Goal: Information Seeking & Learning: Learn about a topic

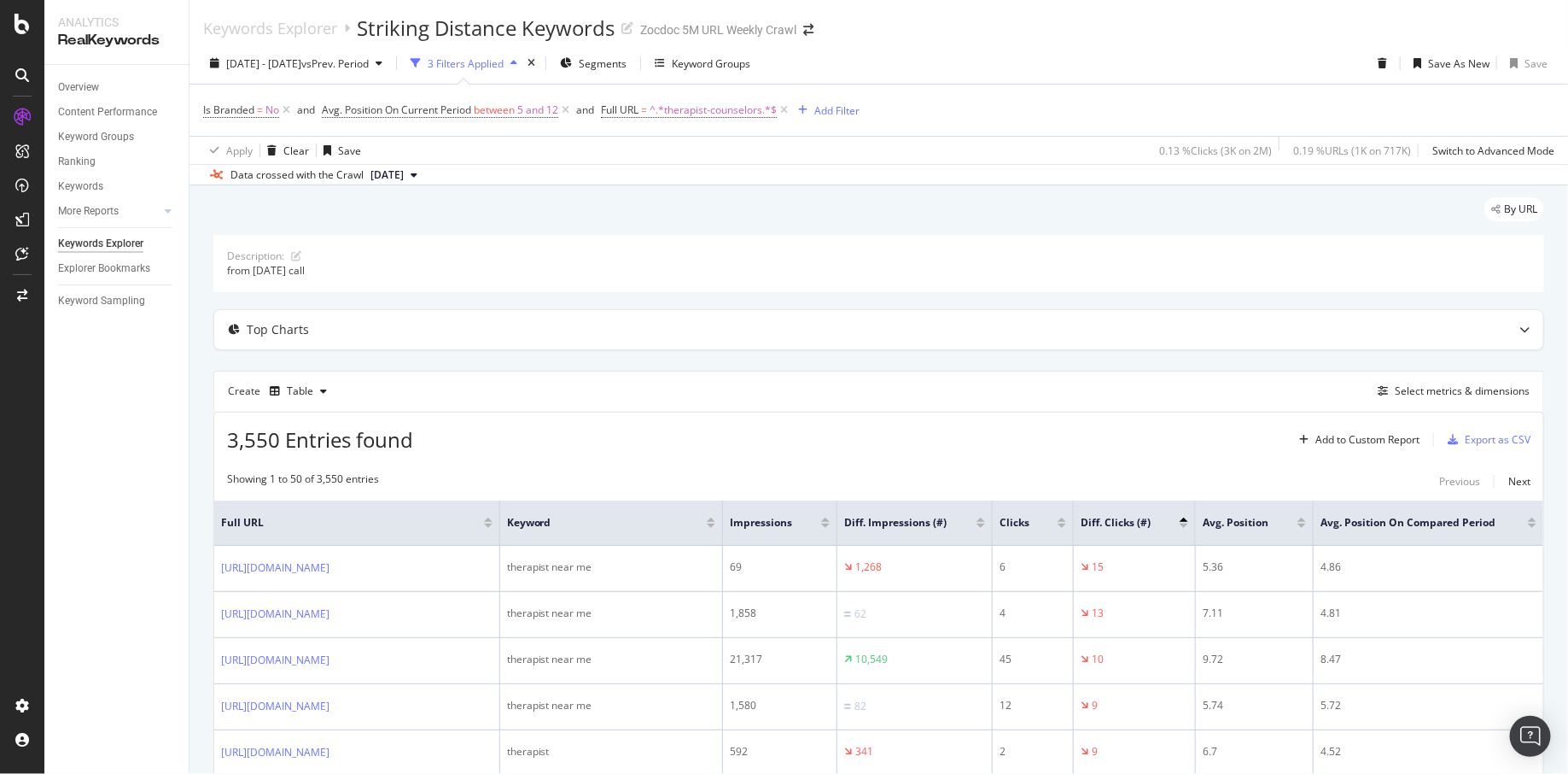
click at [493, 518] on div at bounding box center [488, 520] width 9 height 4
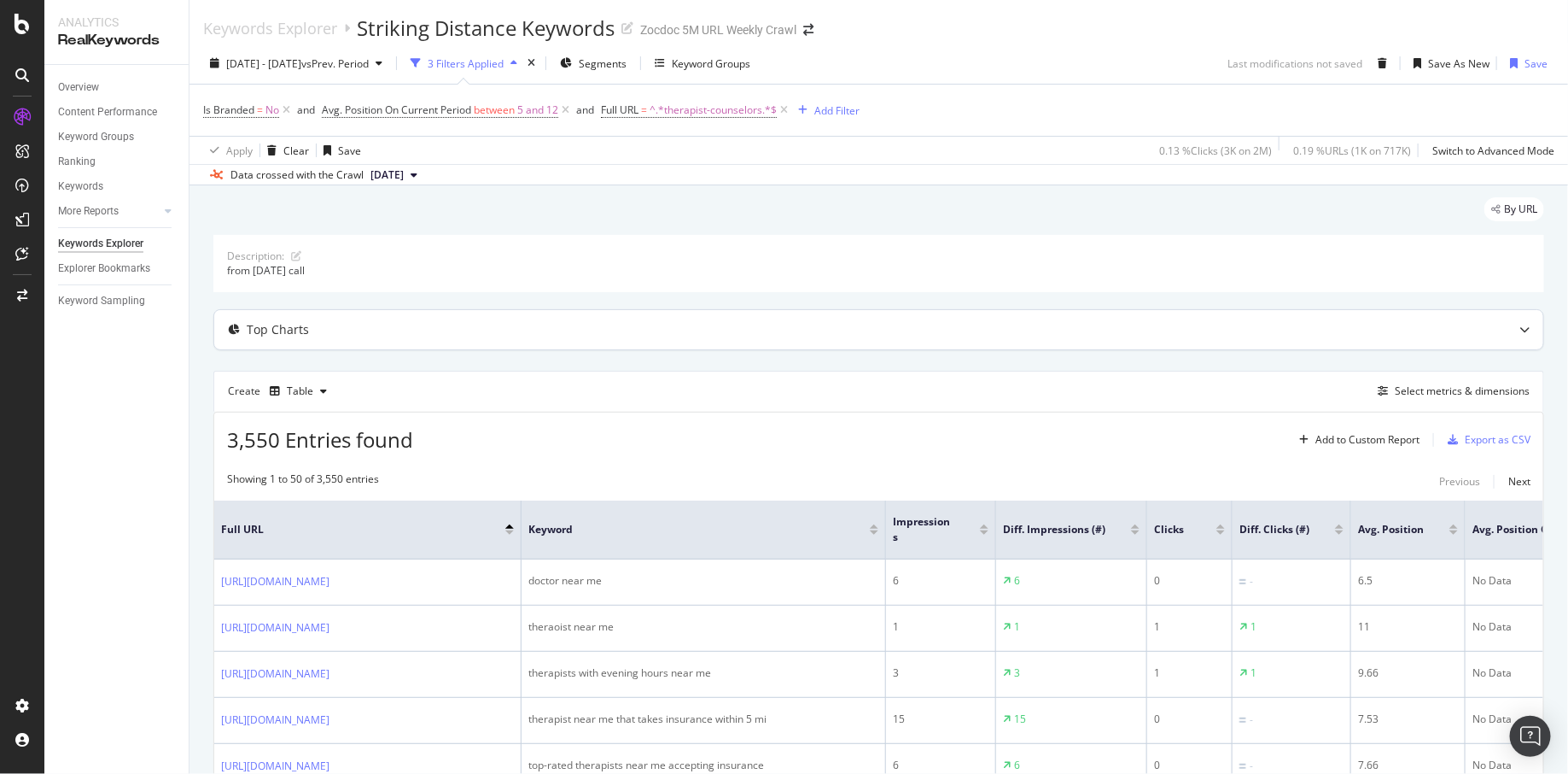
click at [365, 329] on div "Top Charts" at bounding box center [845, 329] width 1262 height 17
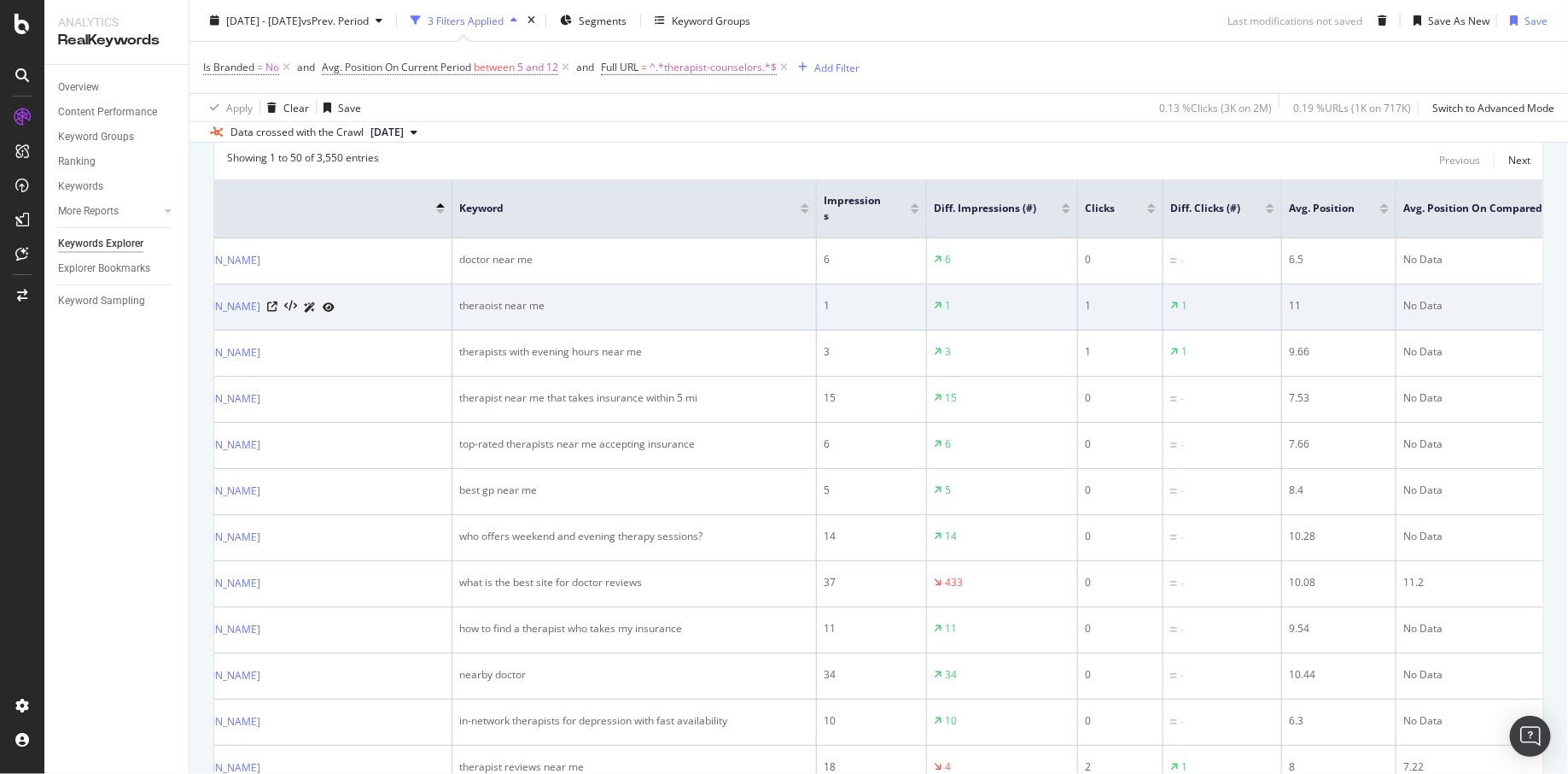
scroll to position [627, 0]
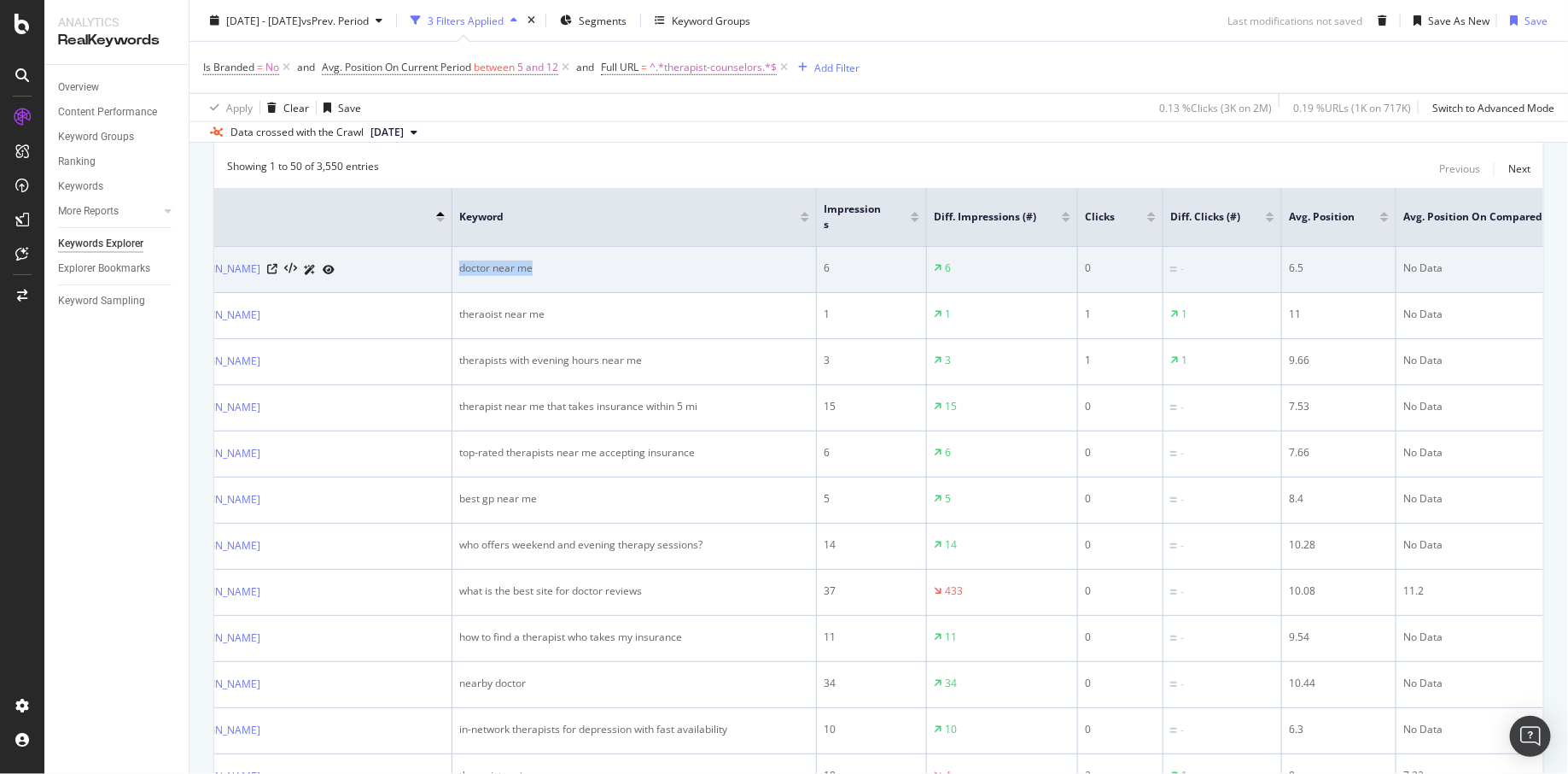
copy div "doctor near me"
drag, startPoint x: 556, startPoint y: 271, endPoint x: 458, endPoint y: 263, distance: 98.3
click at [459, 263] on div "doctor near me" at bounding box center [634, 268] width 350 height 15
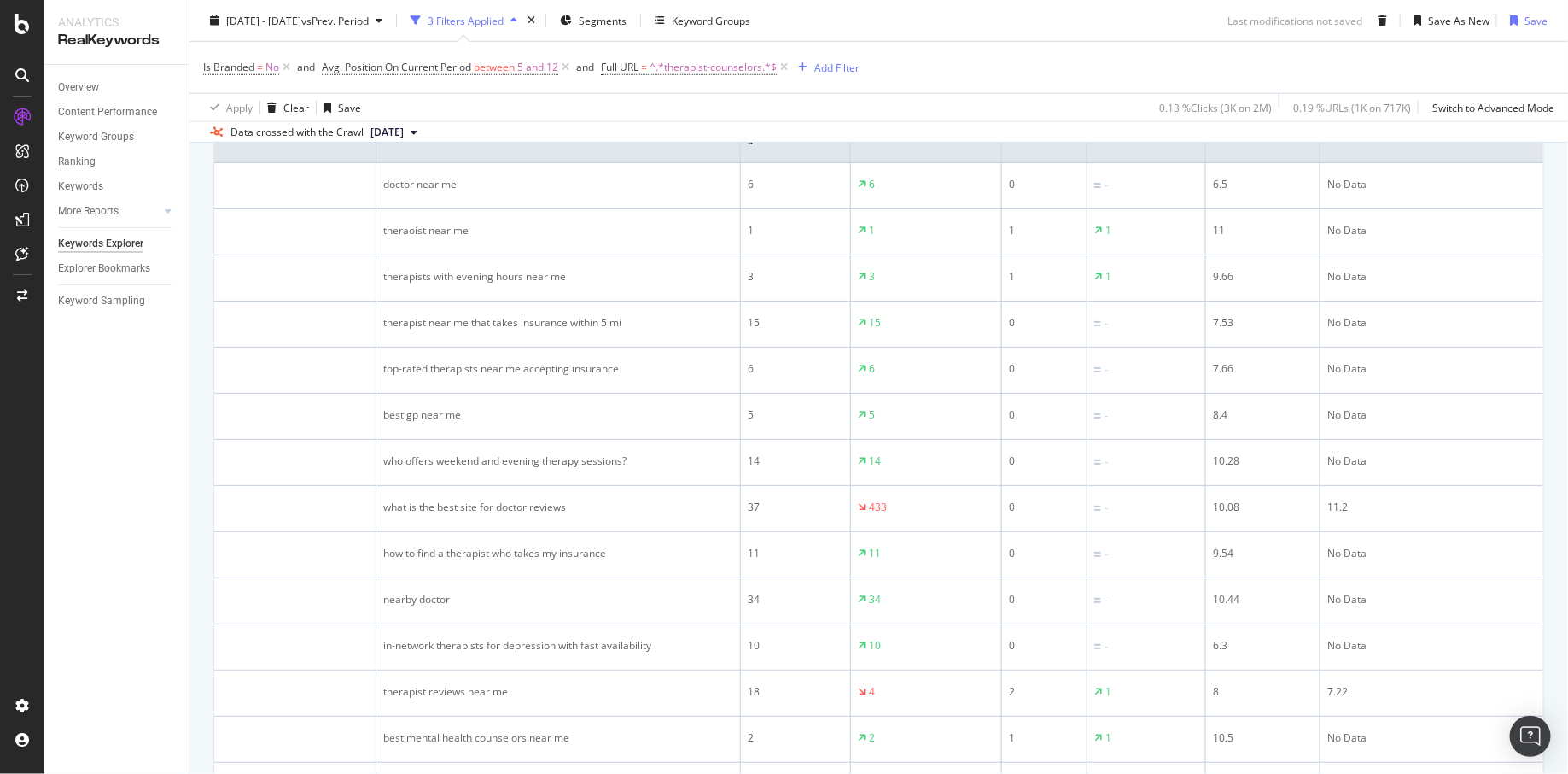
scroll to position [0, 0]
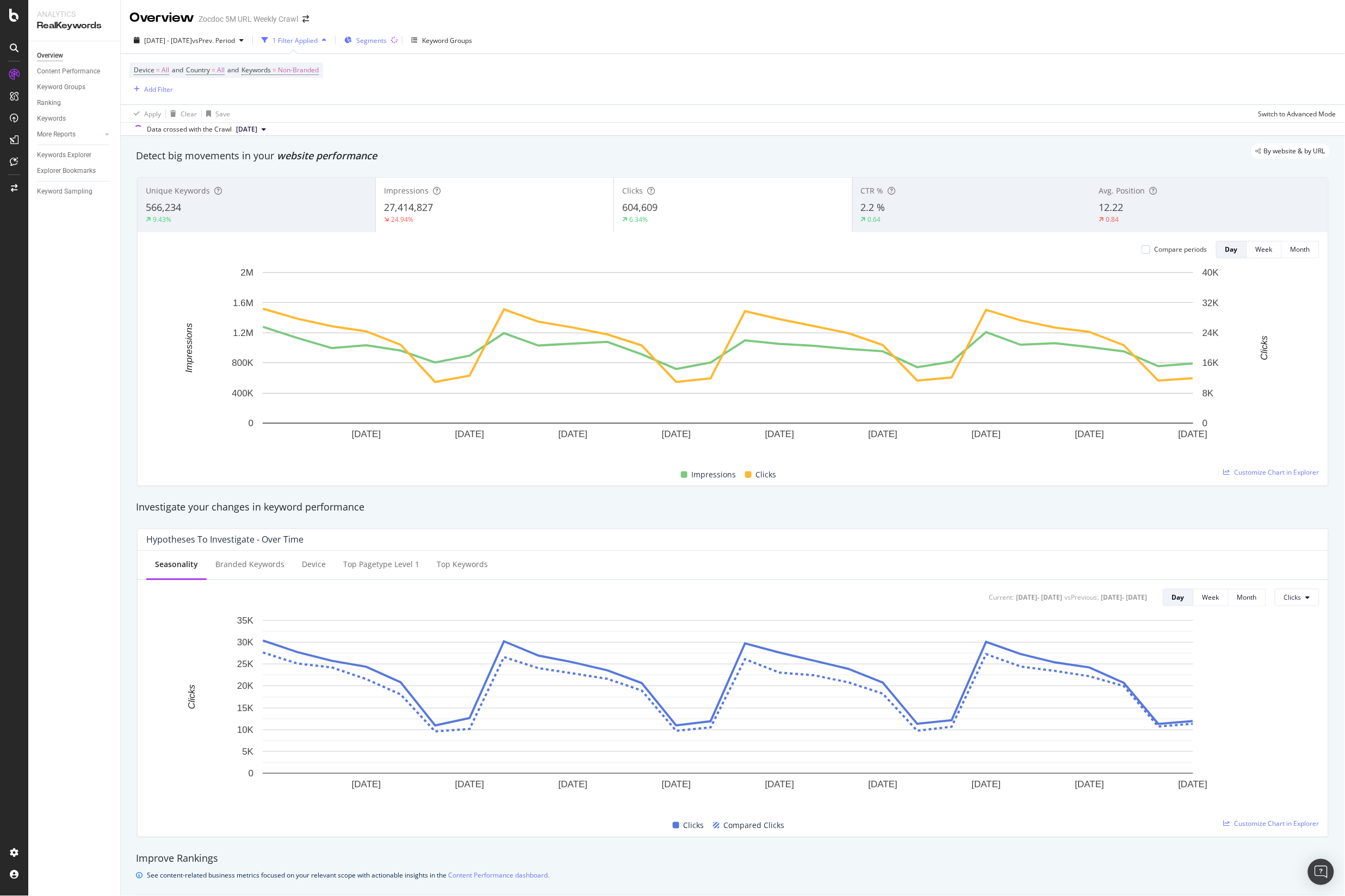
click at [386, 42] on span "Segments" at bounding box center [372, 40] width 31 height 9
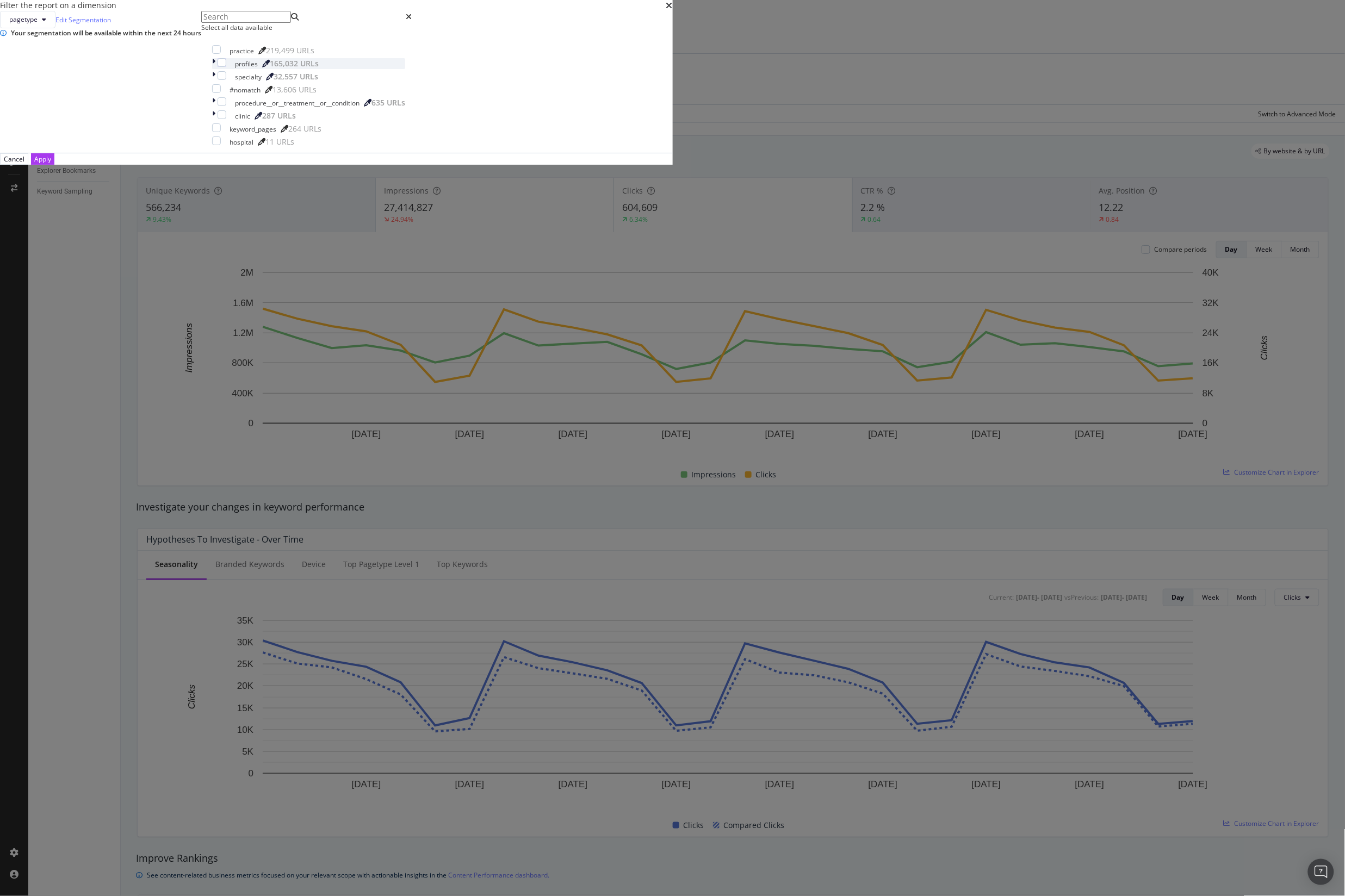
click at [218, 69] on div "modal" at bounding box center [215, 63] width 6 height 11
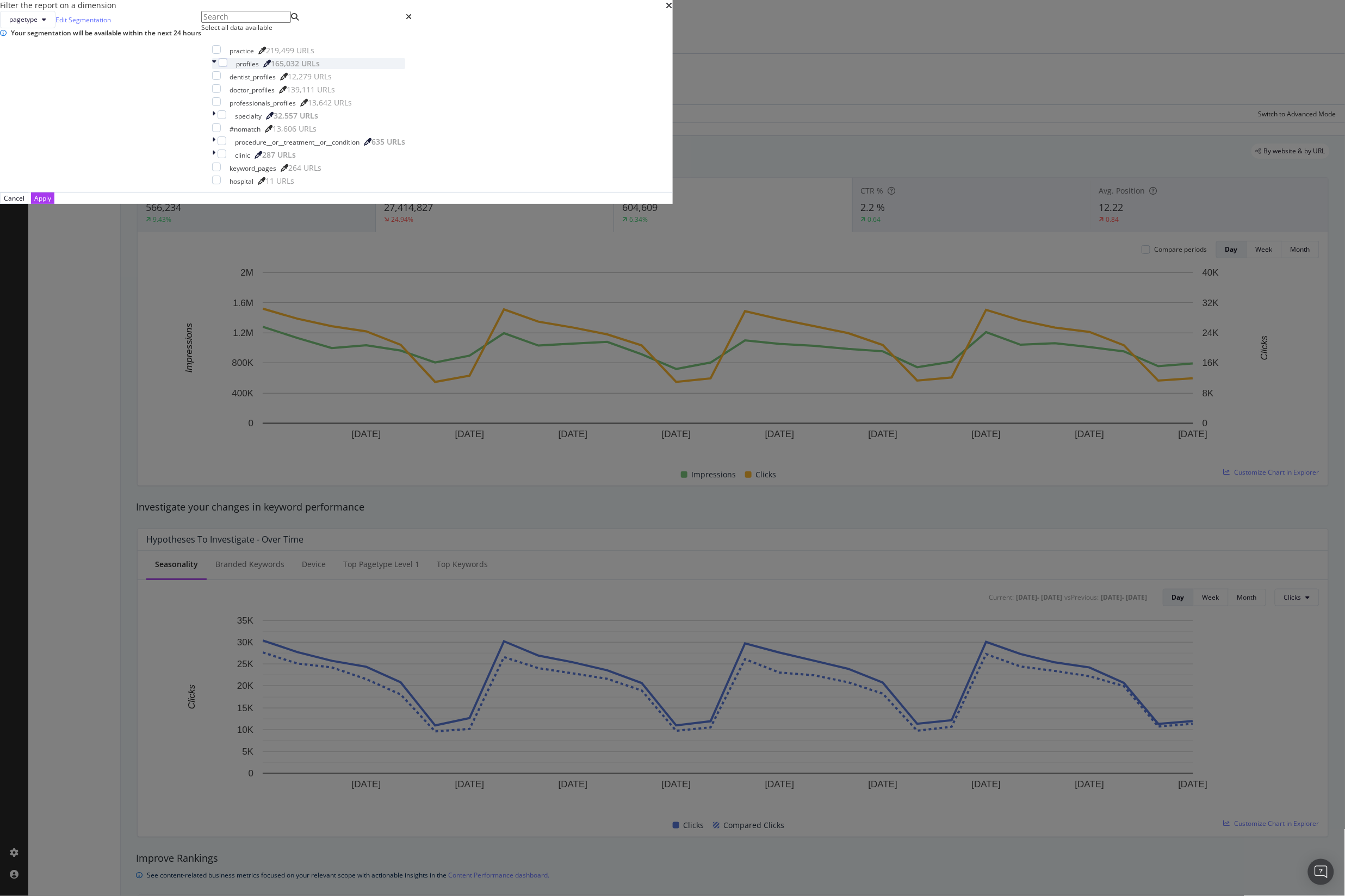
click at [219, 69] on div "modal" at bounding box center [215, 63] width 7 height 11
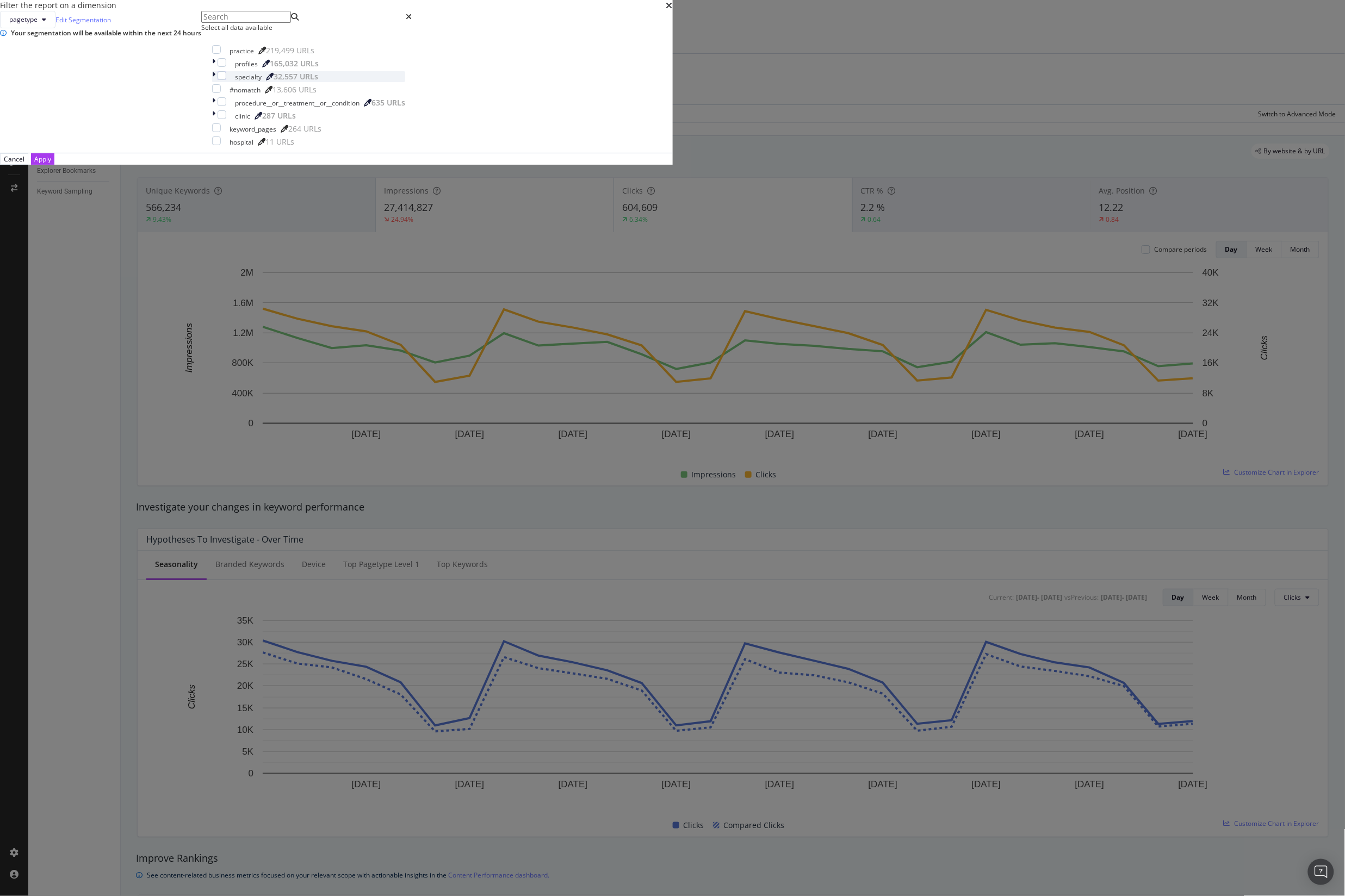
click at [215, 82] on icon "modal" at bounding box center [214, 76] width 3 height 11
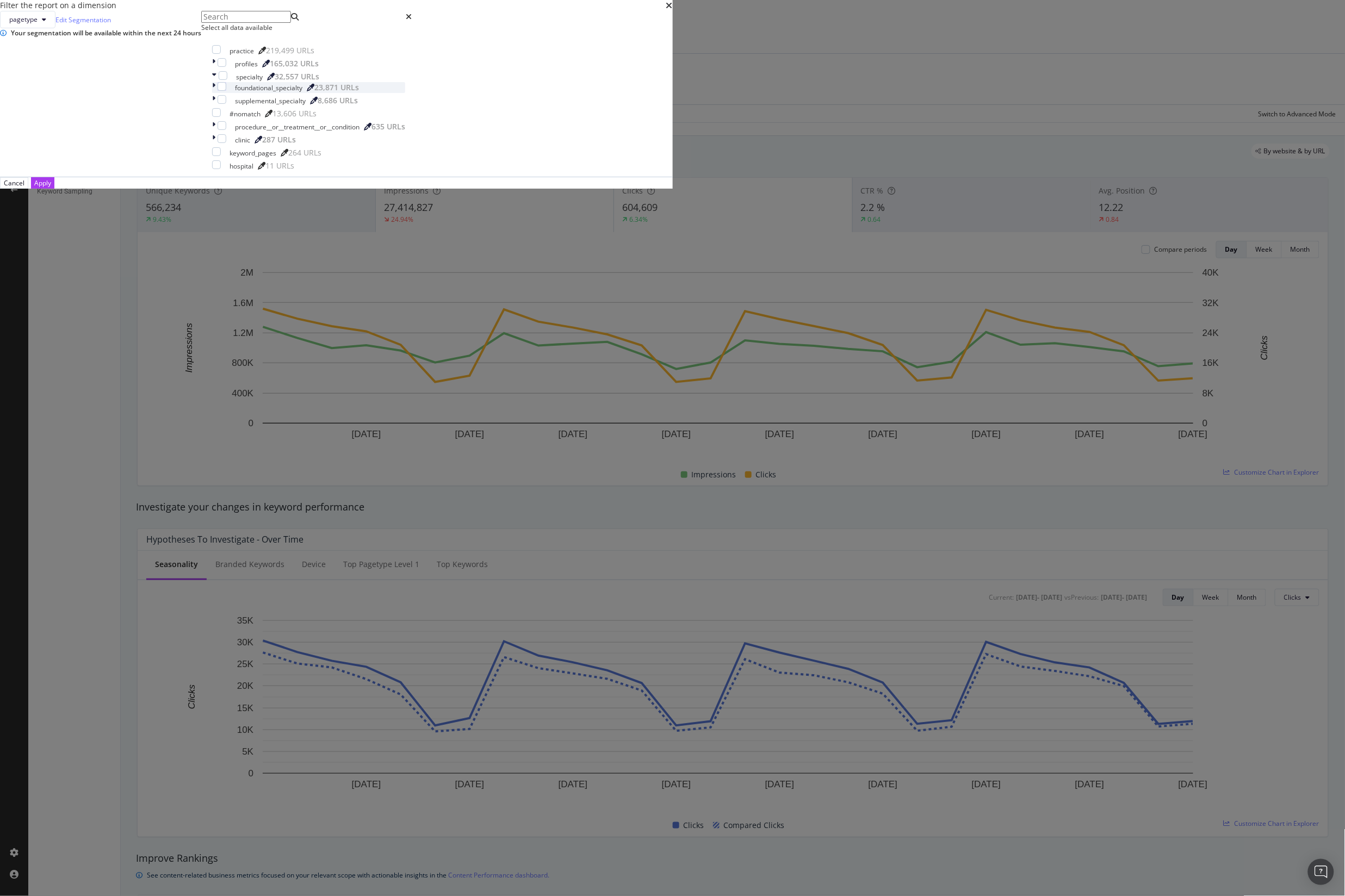
click at [215, 93] on icon "modal" at bounding box center [214, 87] width 3 height 11
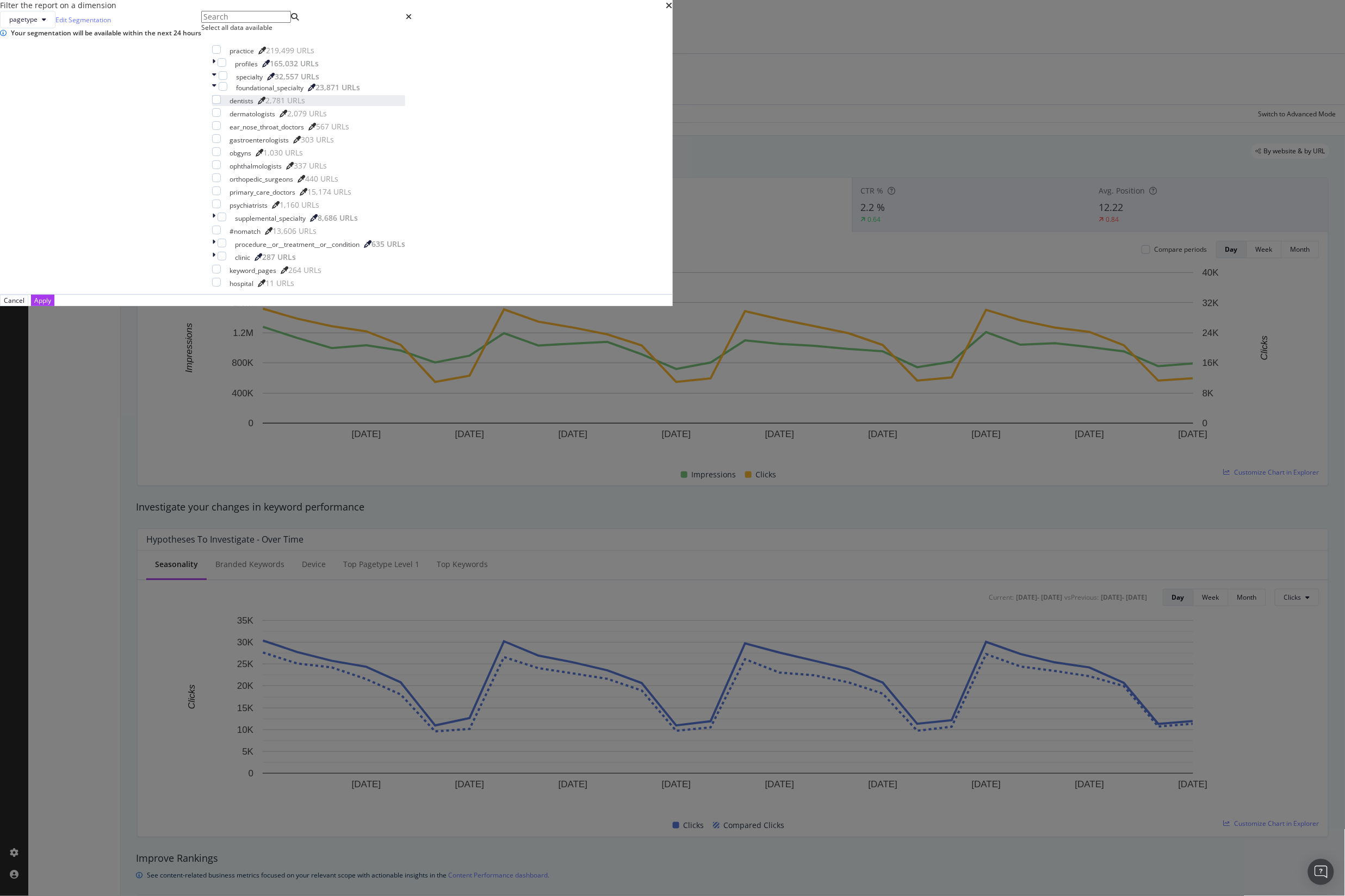
click at [405, 106] on div "dentists 2,781 URLs" at bounding box center [315, 100] width 180 height 11
click at [51, 305] on div "Apply" at bounding box center [42, 300] width 17 height 9
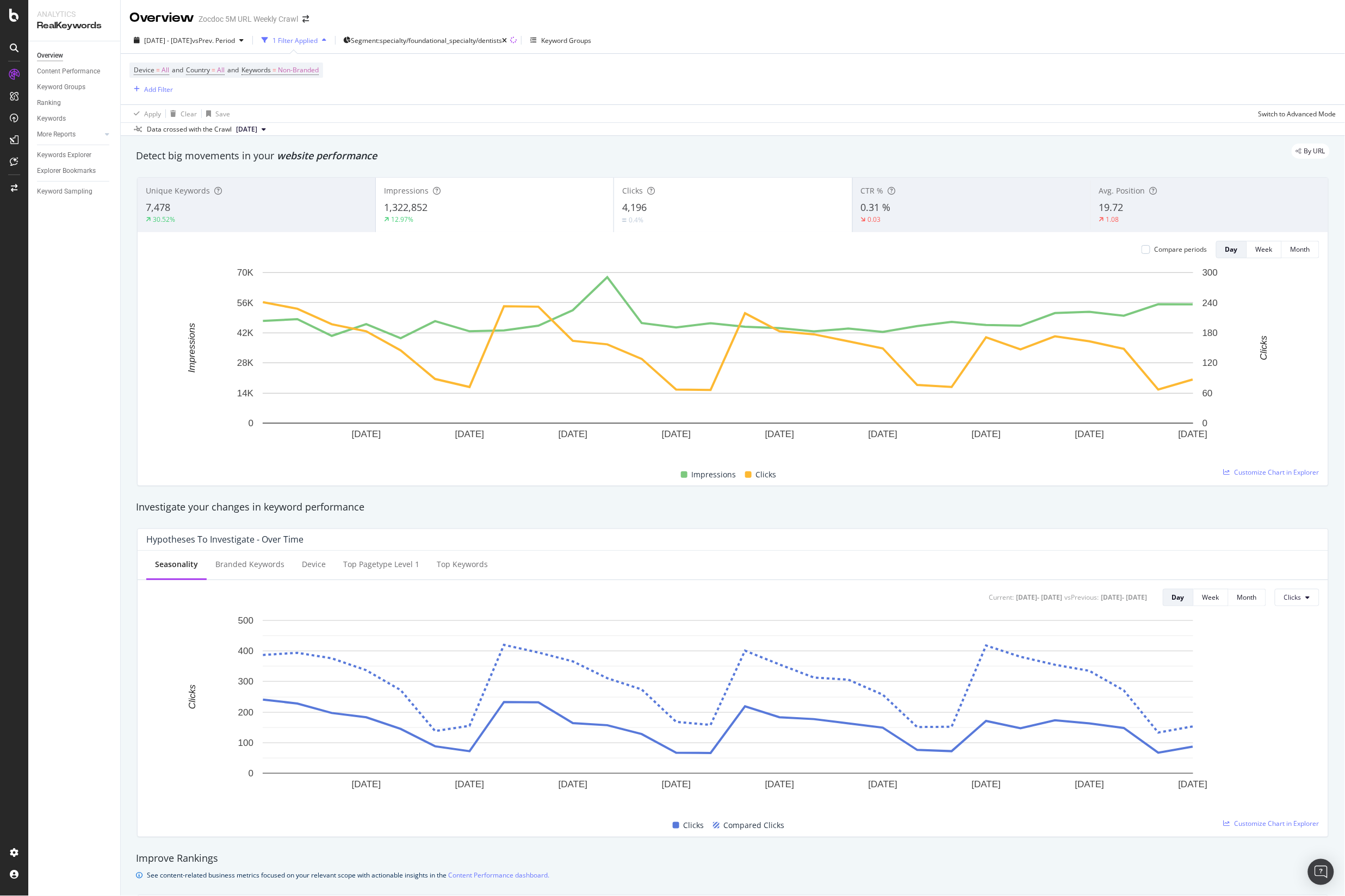
click at [1106, 203] on span "19.72" at bounding box center [1111, 207] width 24 height 13
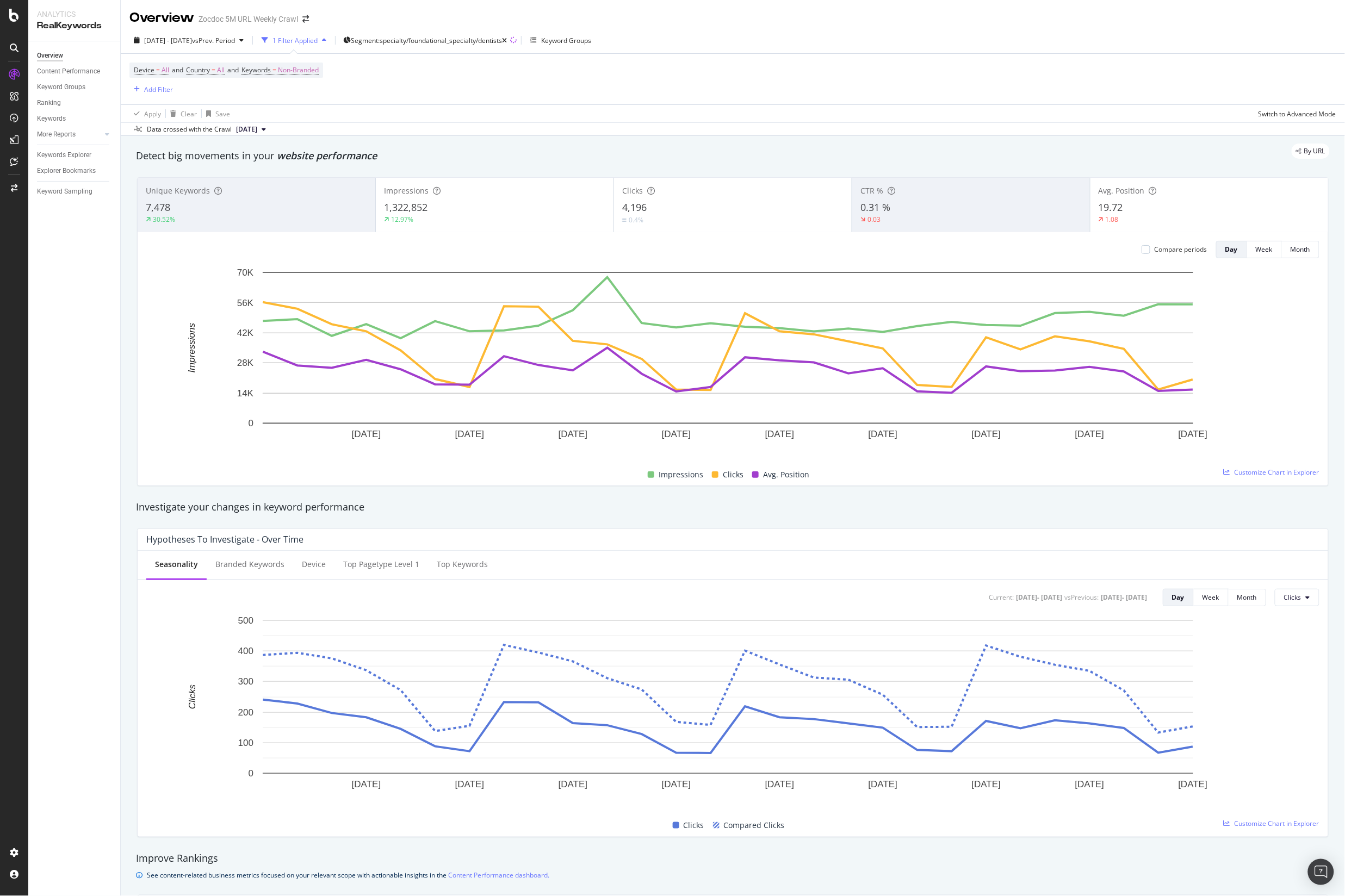
click at [920, 216] on div "0.03" at bounding box center [971, 219] width 222 height 10
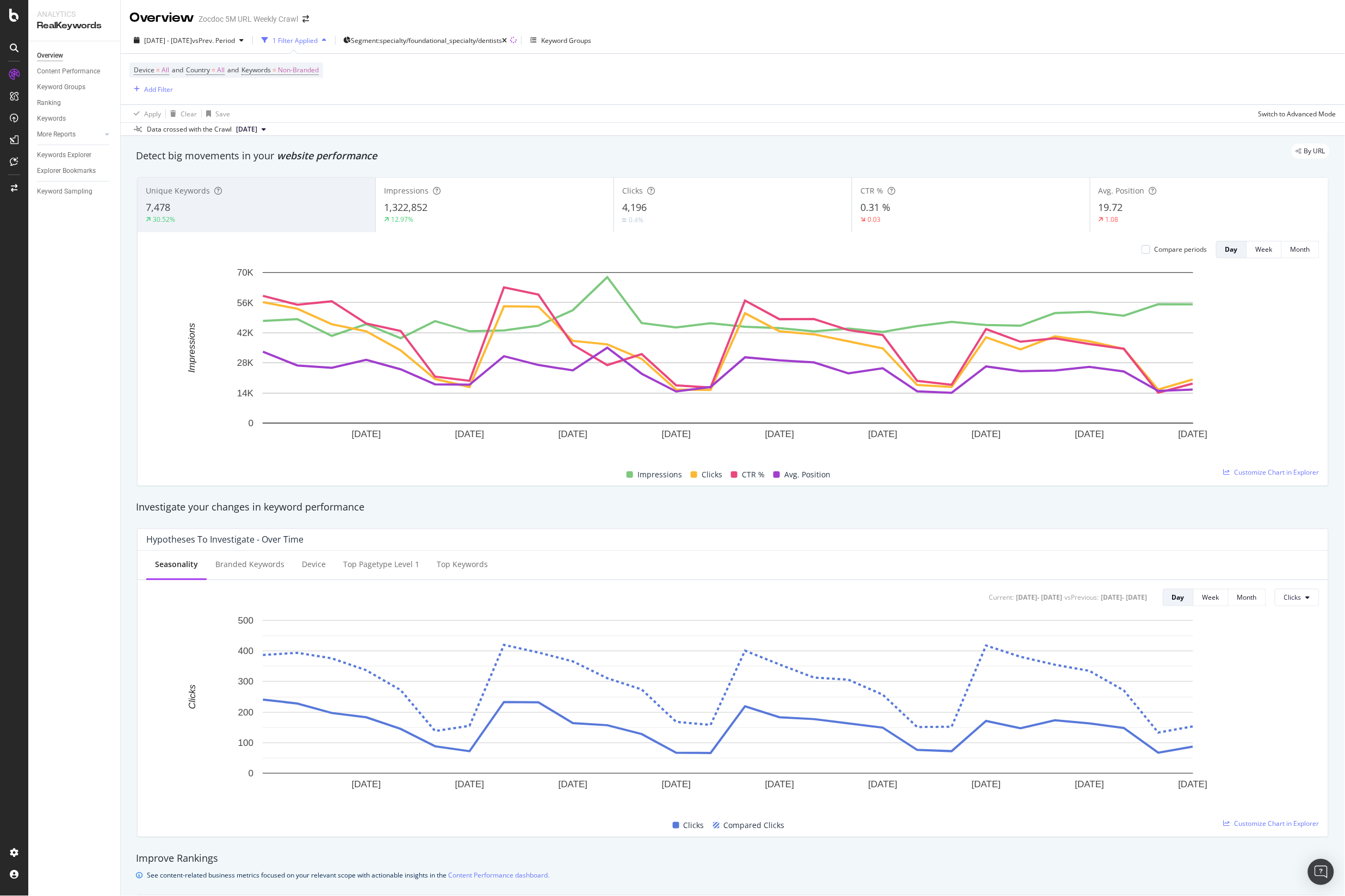
click at [233, 203] on div "7,478" at bounding box center [256, 207] width 222 height 14
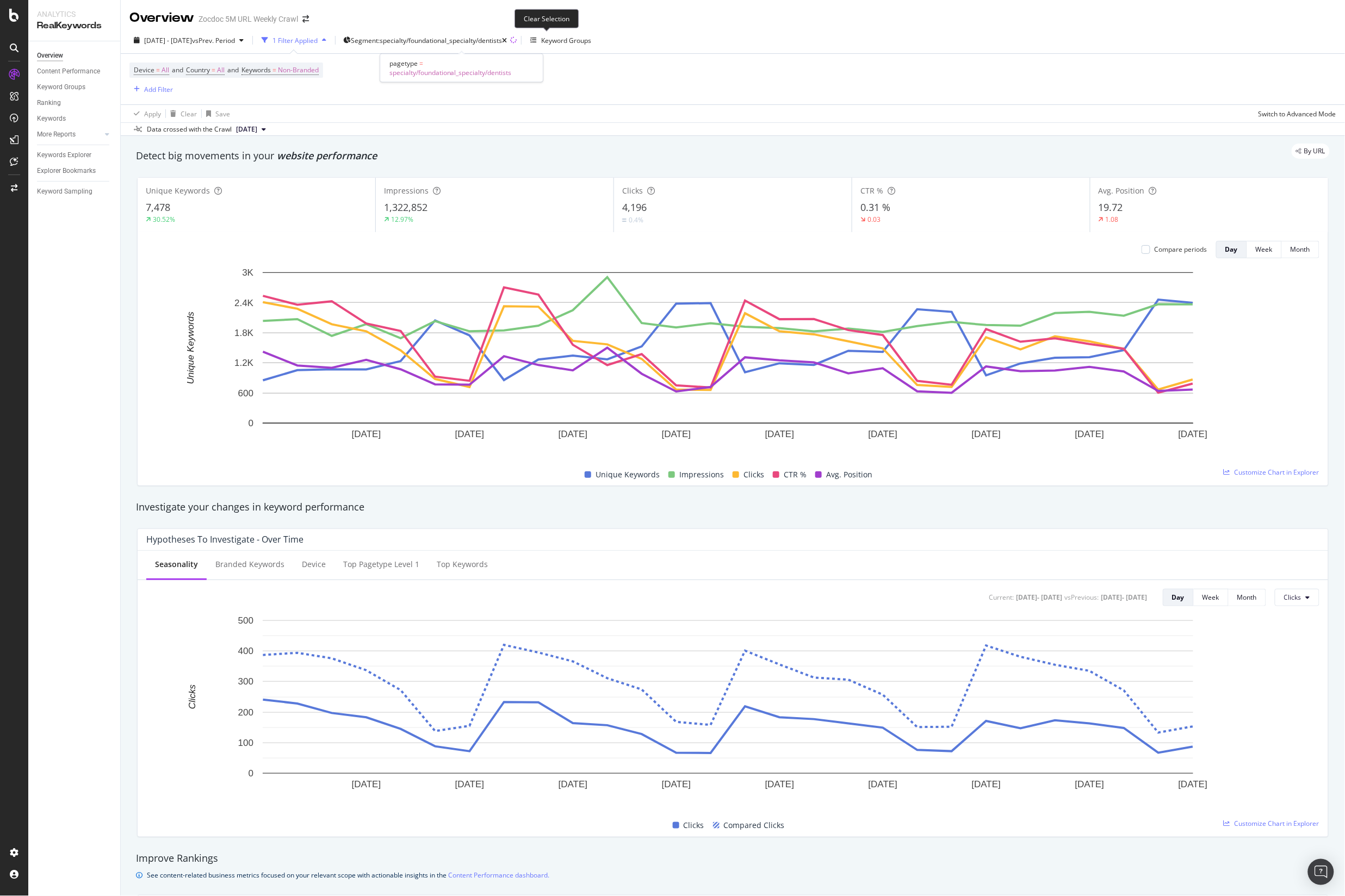
click at [518, 39] on icon at bounding box center [513, 40] width 9 height 9
click at [507, 40] on icon "button" at bounding box center [504, 41] width 5 height 7
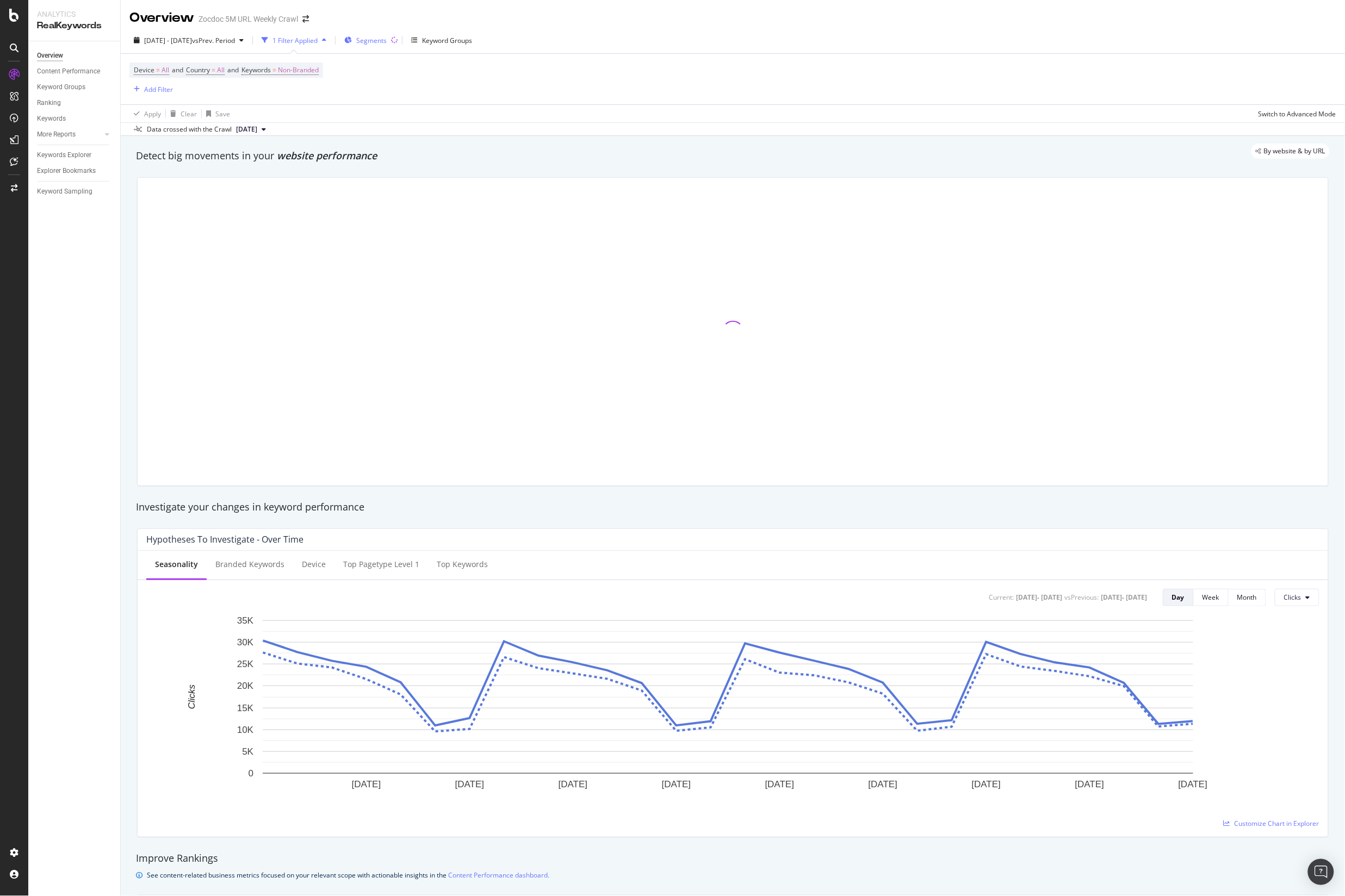
click at [386, 46] on div "Segments" at bounding box center [365, 40] width 42 height 16
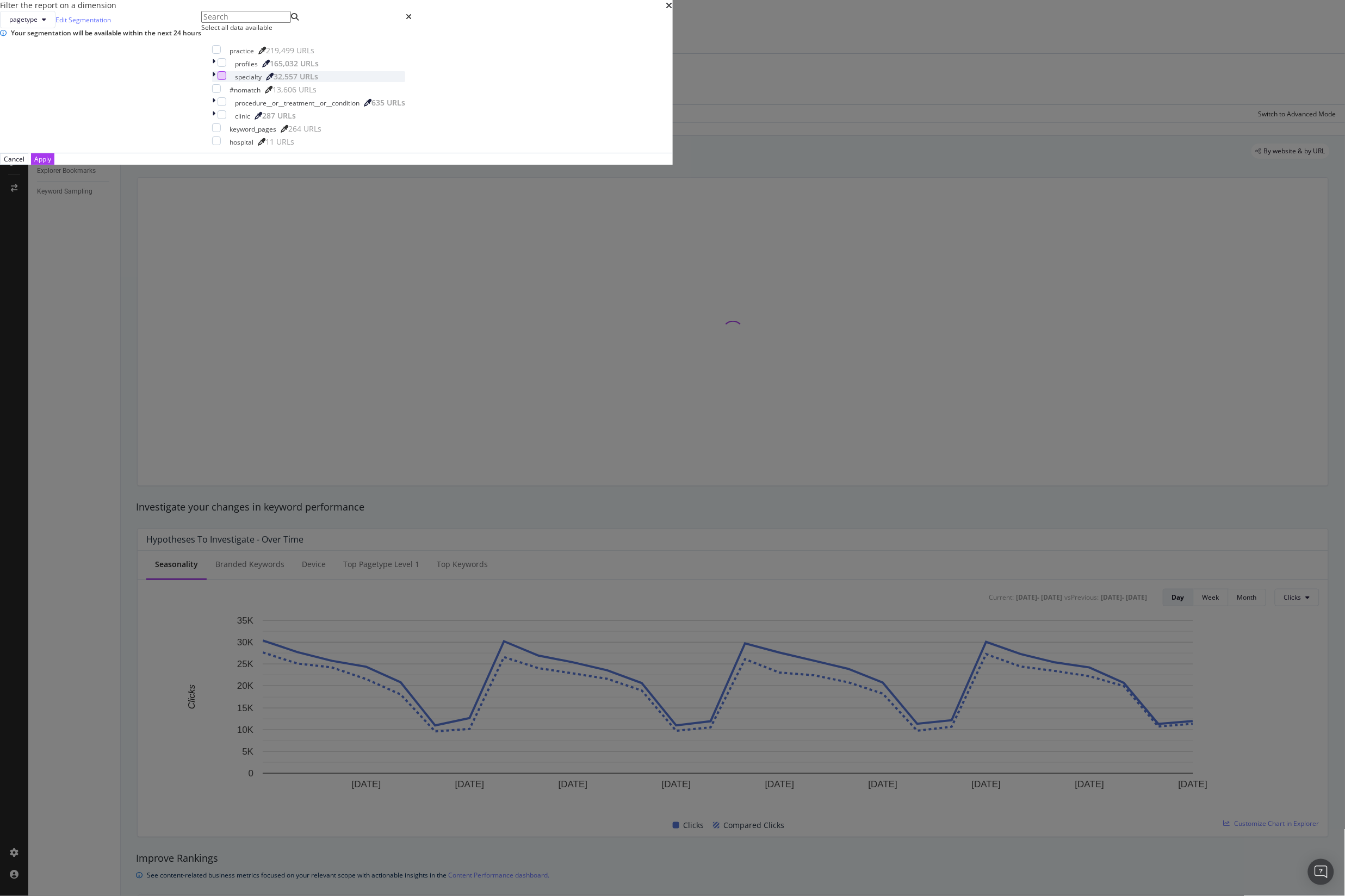
click at [226, 80] on div "modal" at bounding box center [222, 75] width 8 height 8
click at [51, 164] on div "Apply" at bounding box center [42, 159] width 17 height 9
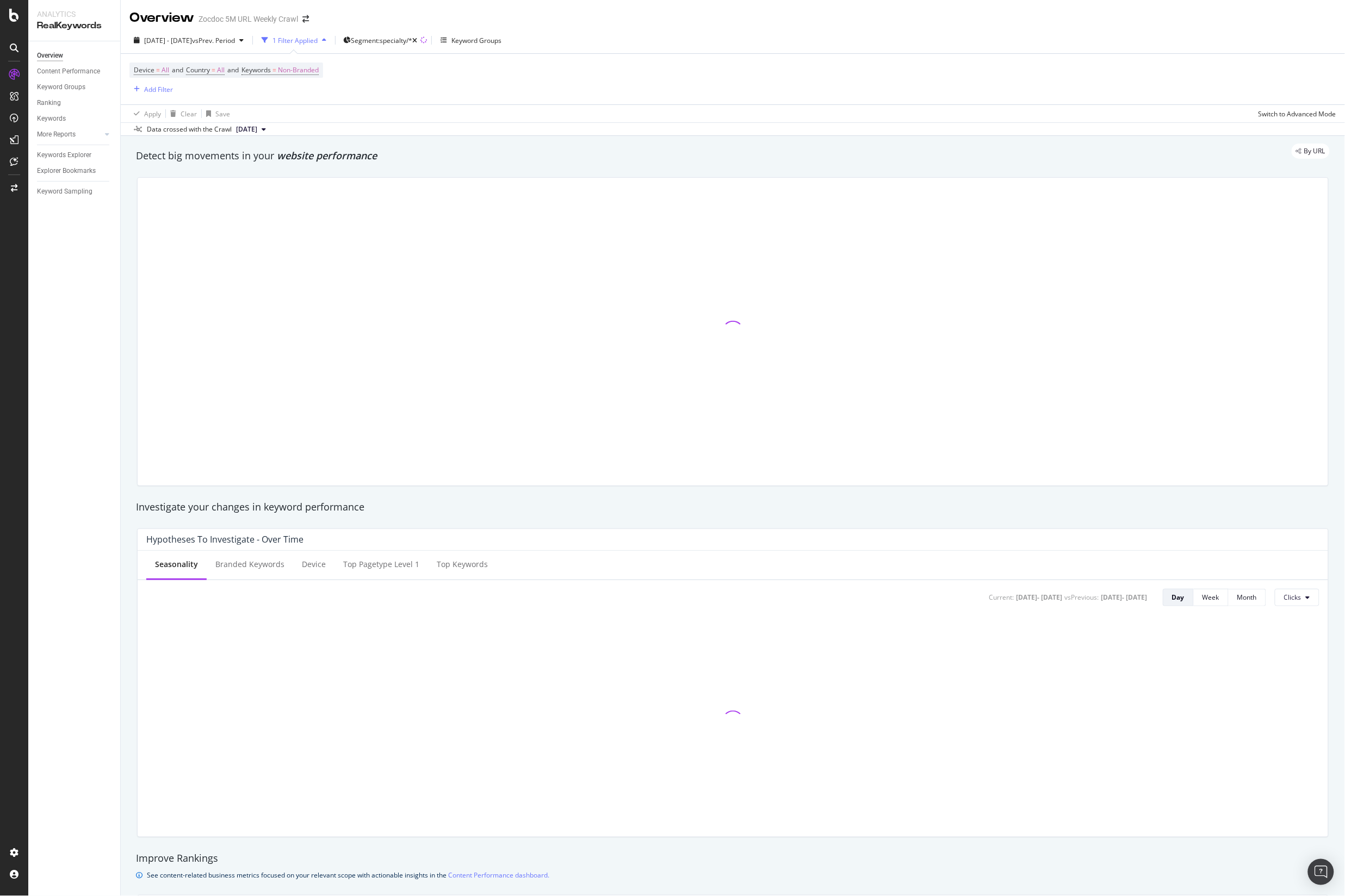
click at [257, 131] on span "[DATE]" at bounding box center [246, 129] width 21 height 10
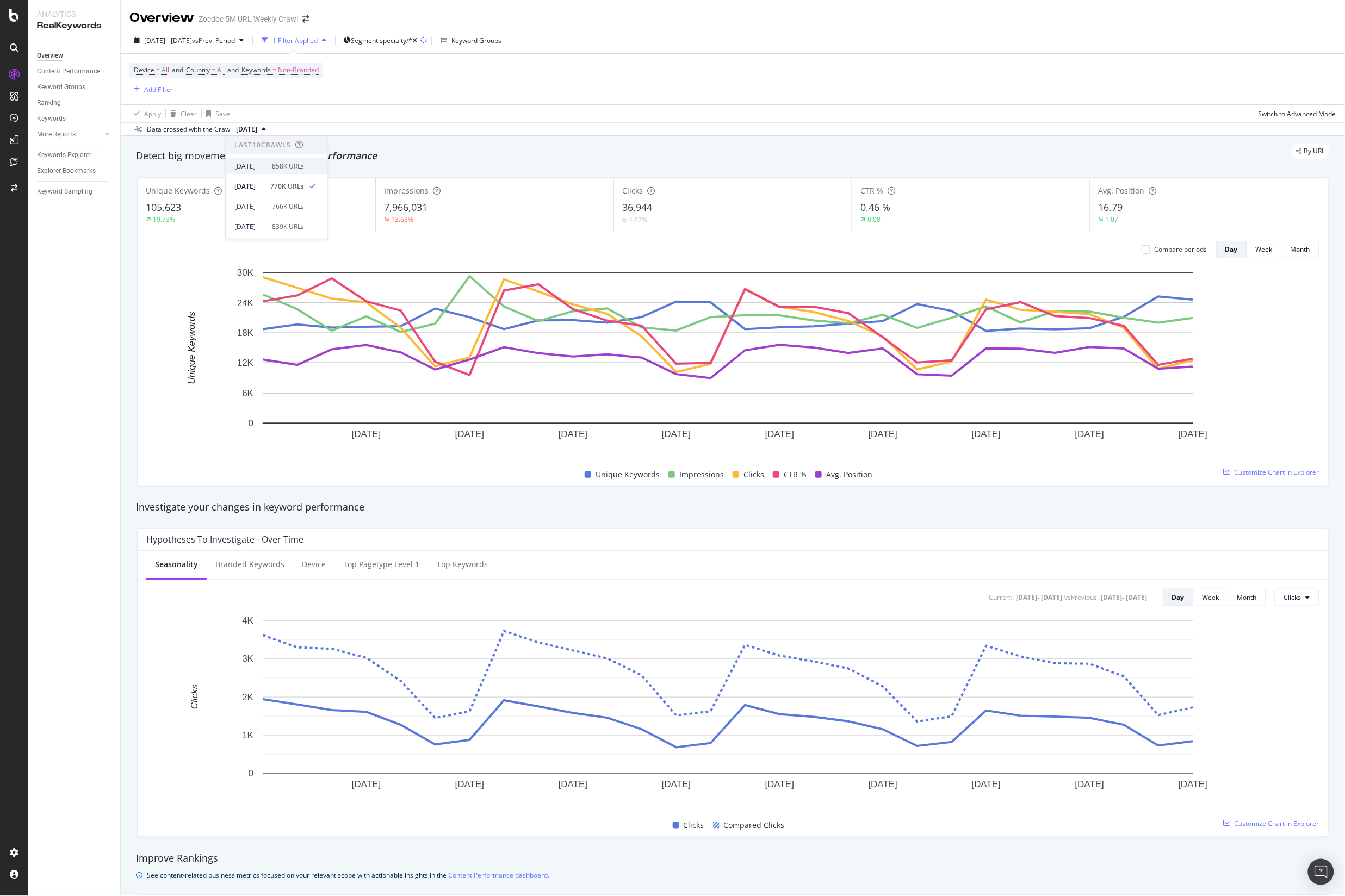
click at [265, 165] on div "[DATE]" at bounding box center [250, 166] width 31 height 10
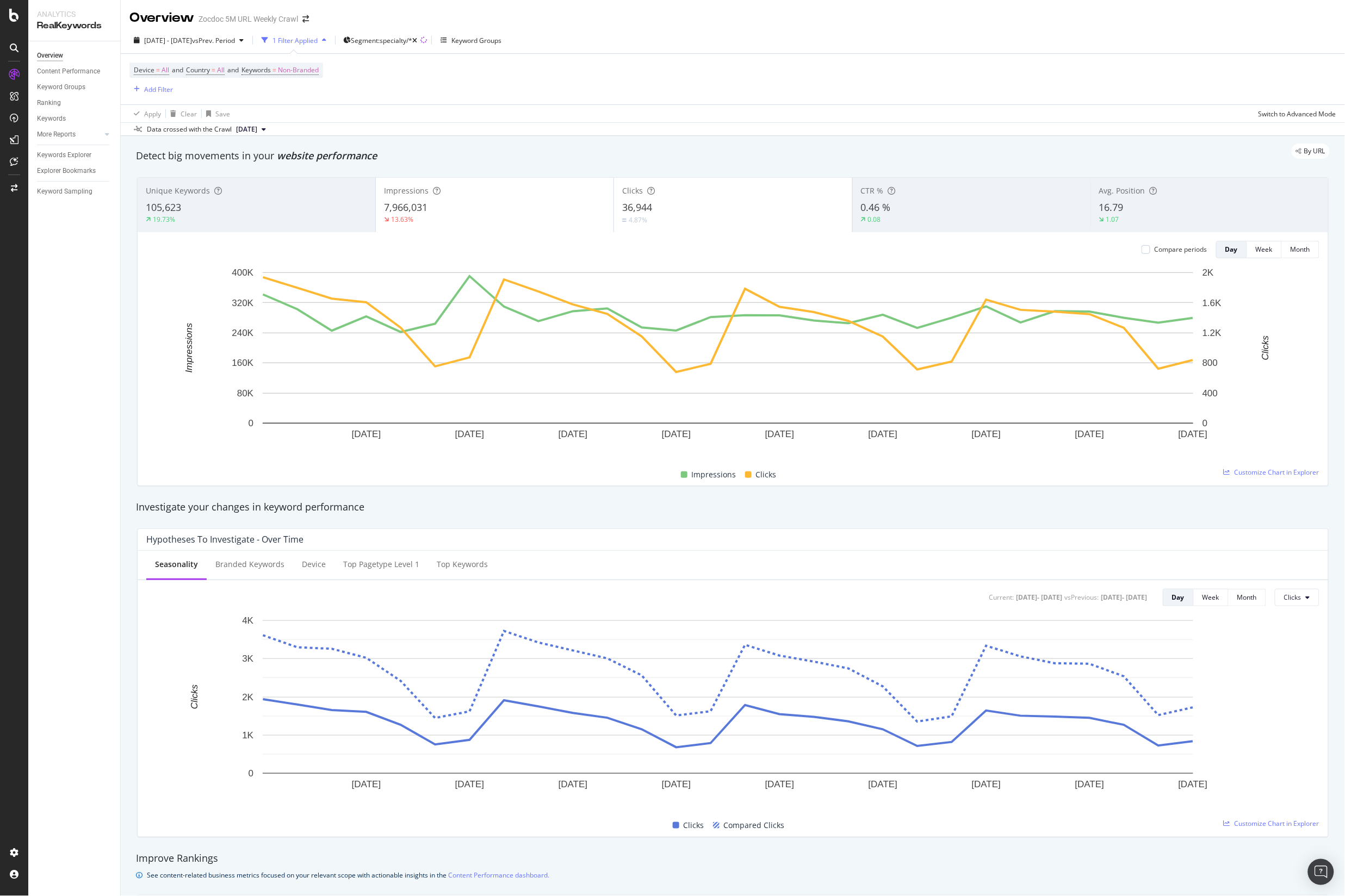
click at [262, 221] on div "19.73%" at bounding box center [256, 219] width 222 height 10
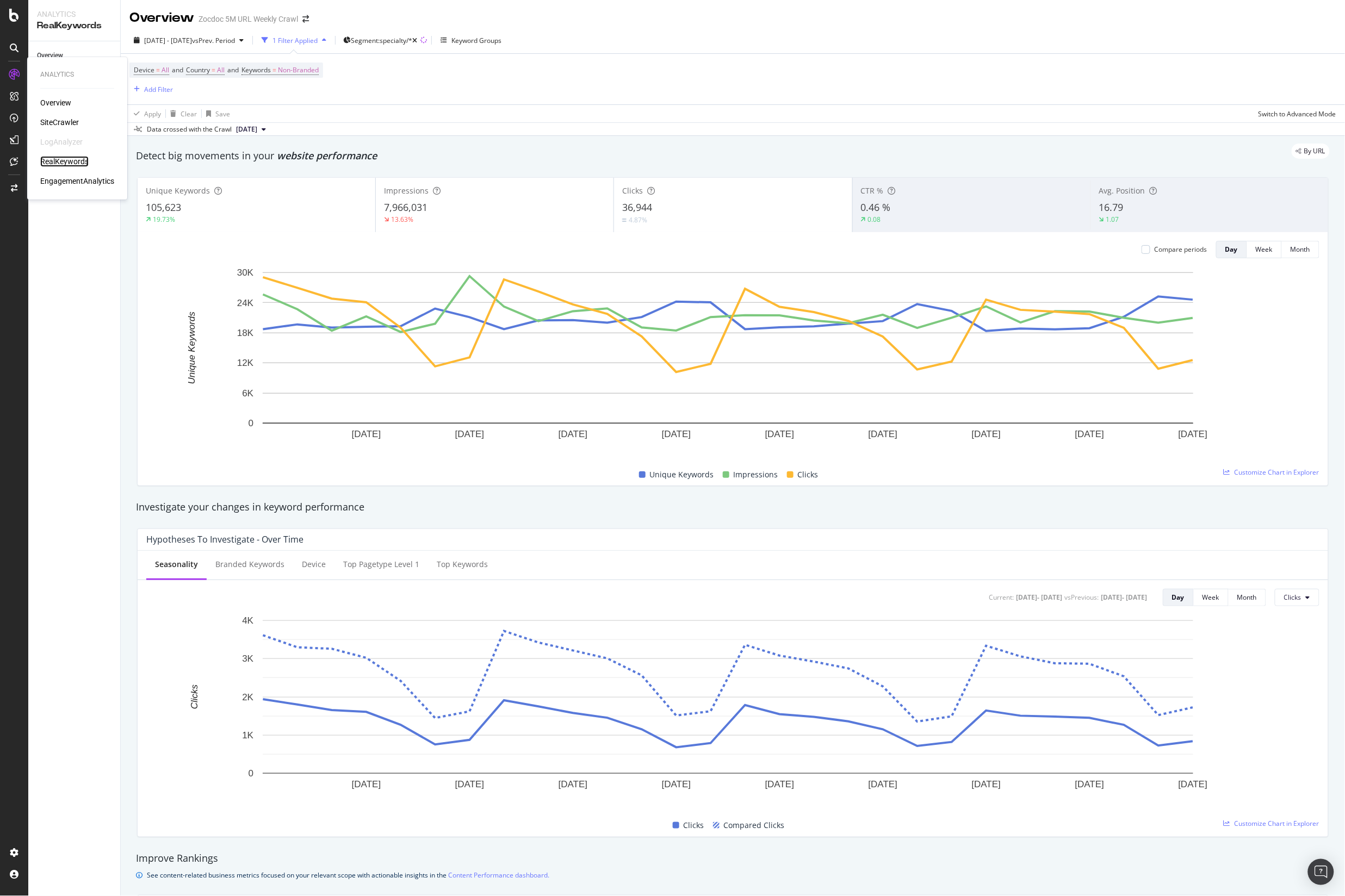
click at [70, 162] on div "RealKeywords" at bounding box center [64, 161] width 48 height 11
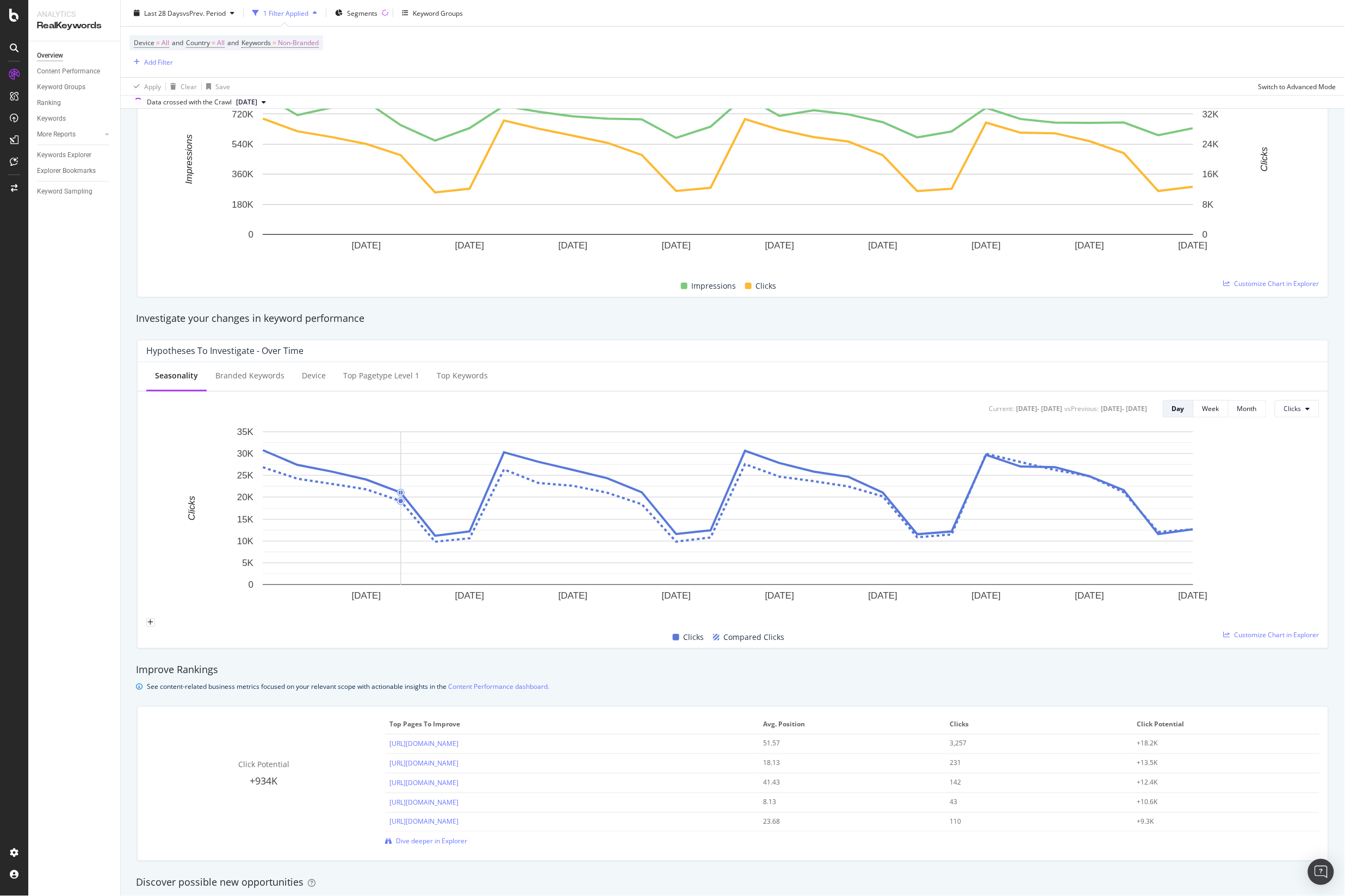
scroll to position [244, 0]
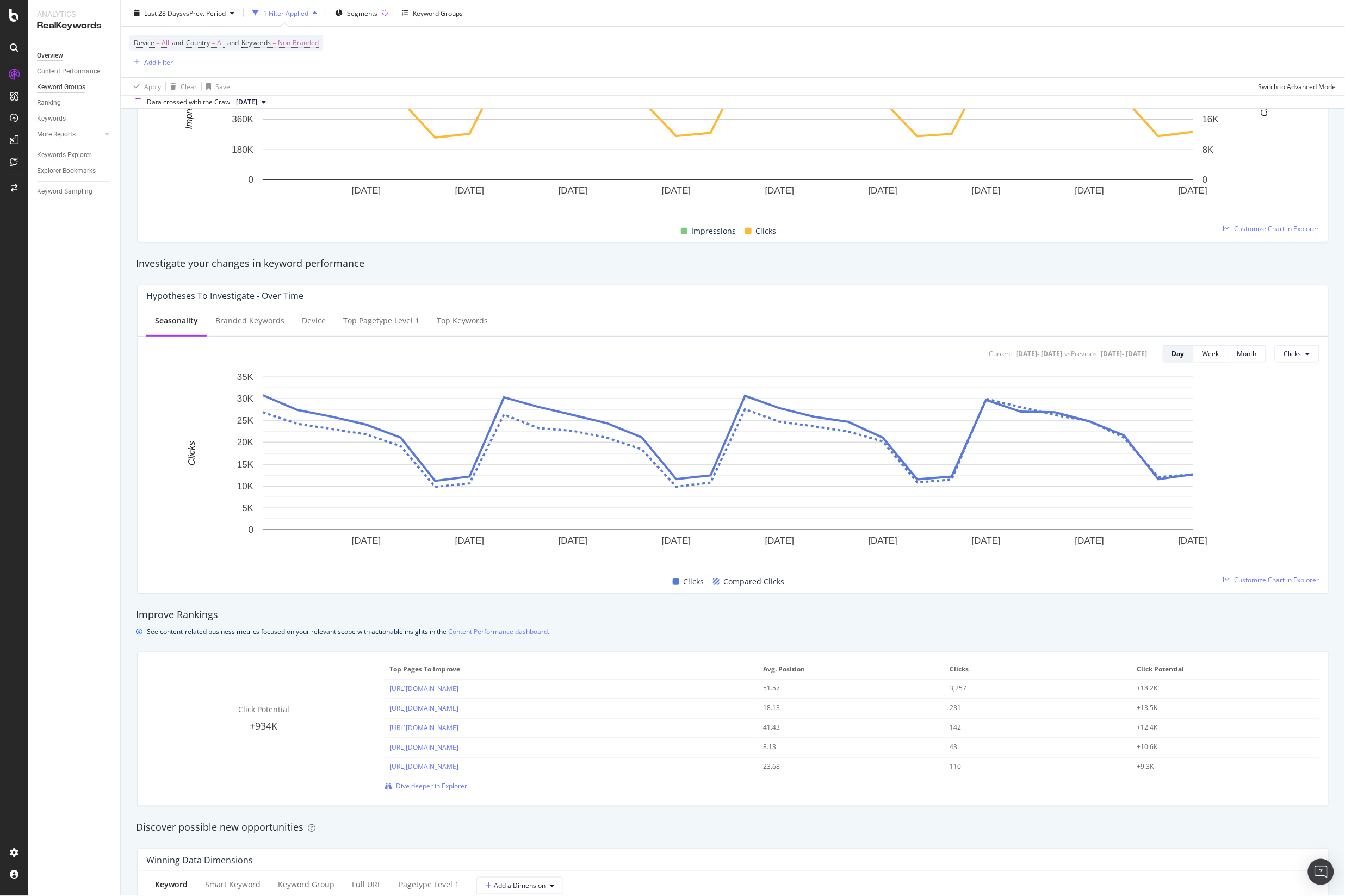
click at [70, 87] on div "Keyword Groups" at bounding box center [61, 87] width 48 height 11
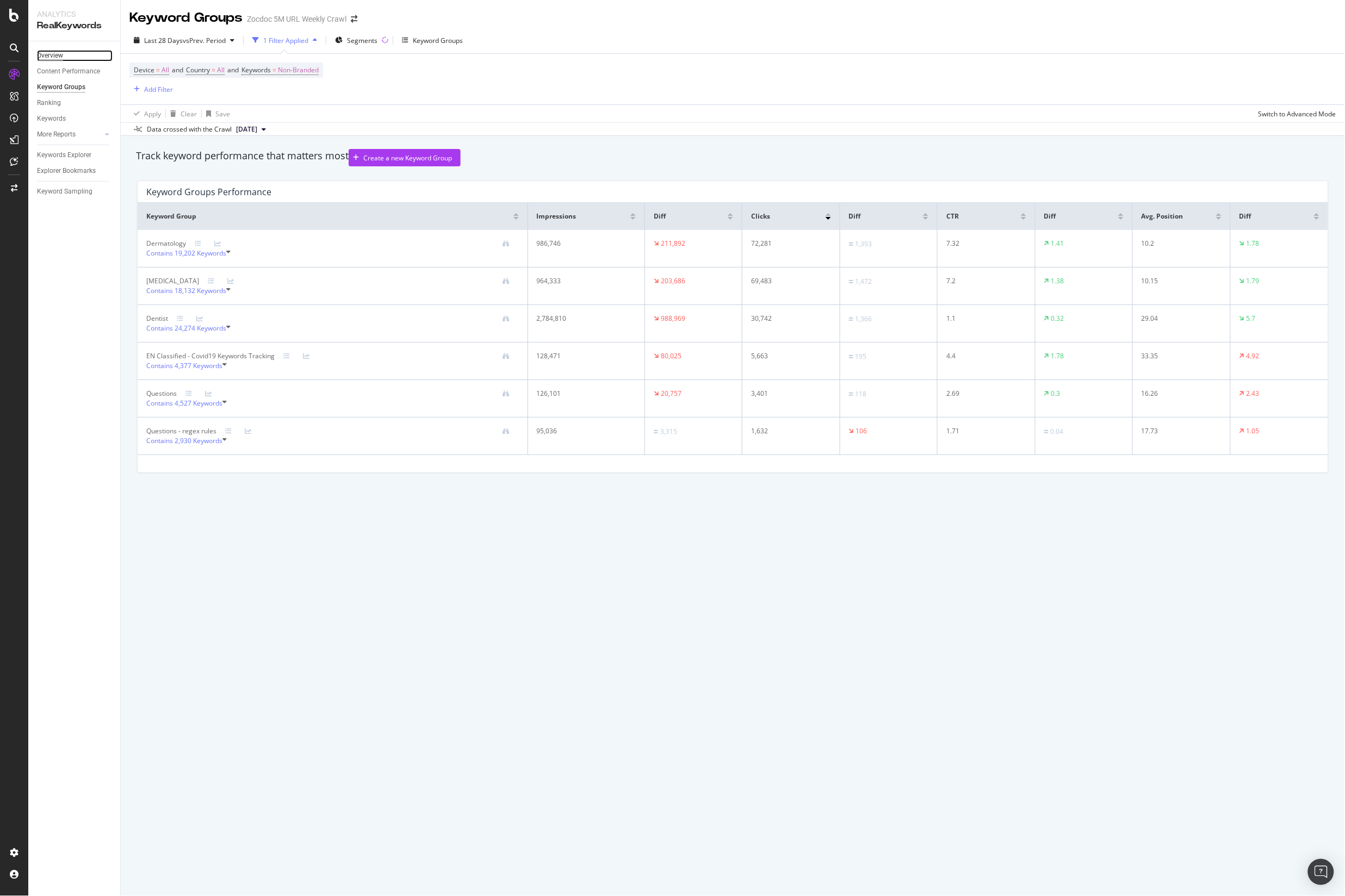
click at [57, 50] on div "Overview" at bounding box center [50, 56] width 26 height 11
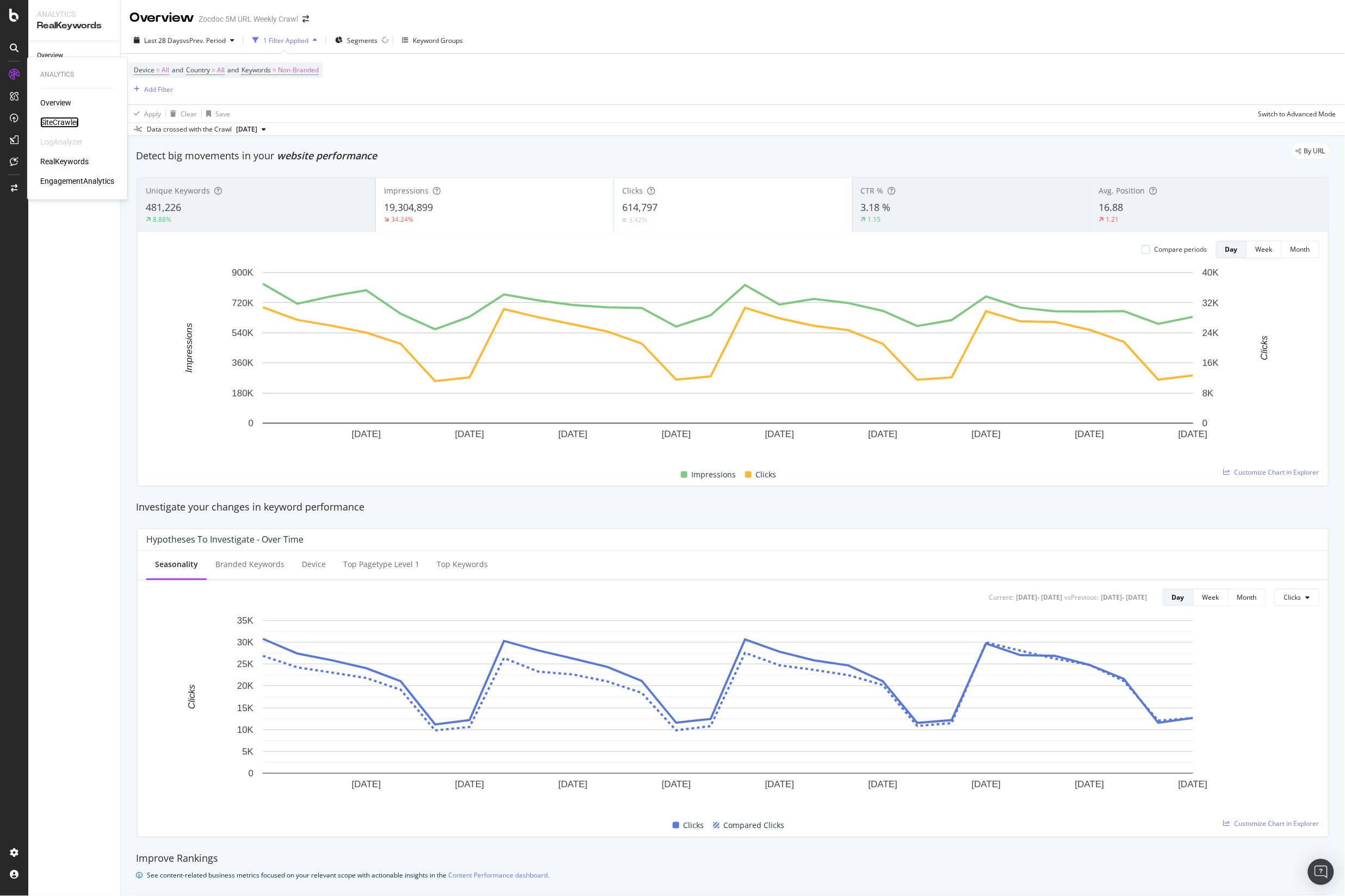
click at [61, 118] on div "SiteCrawler" at bounding box center [59, 122] width 39 height 11
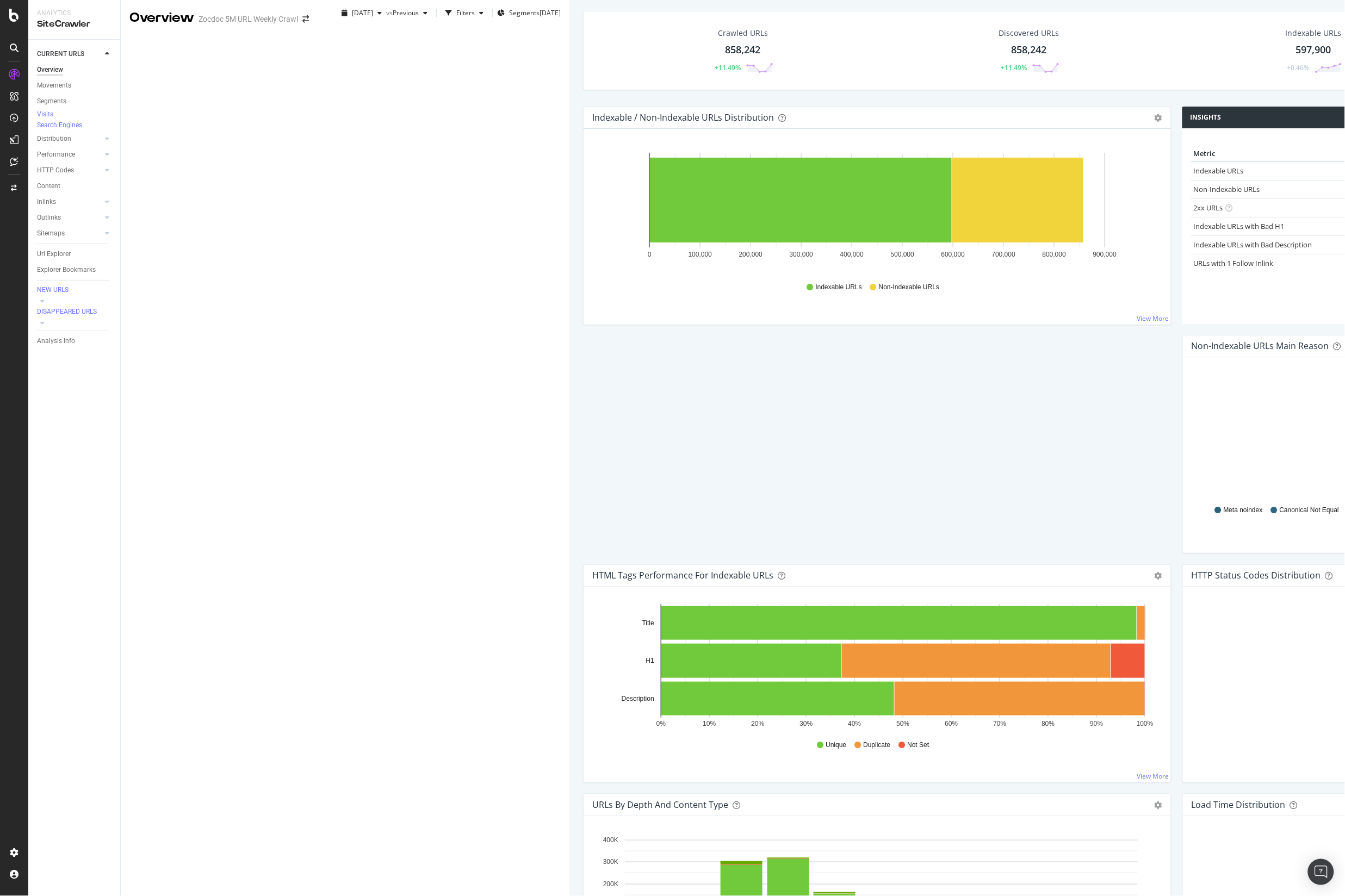
click at [725, 57] on div "858,242" at bounding box center [743, 50] width 35 height 14
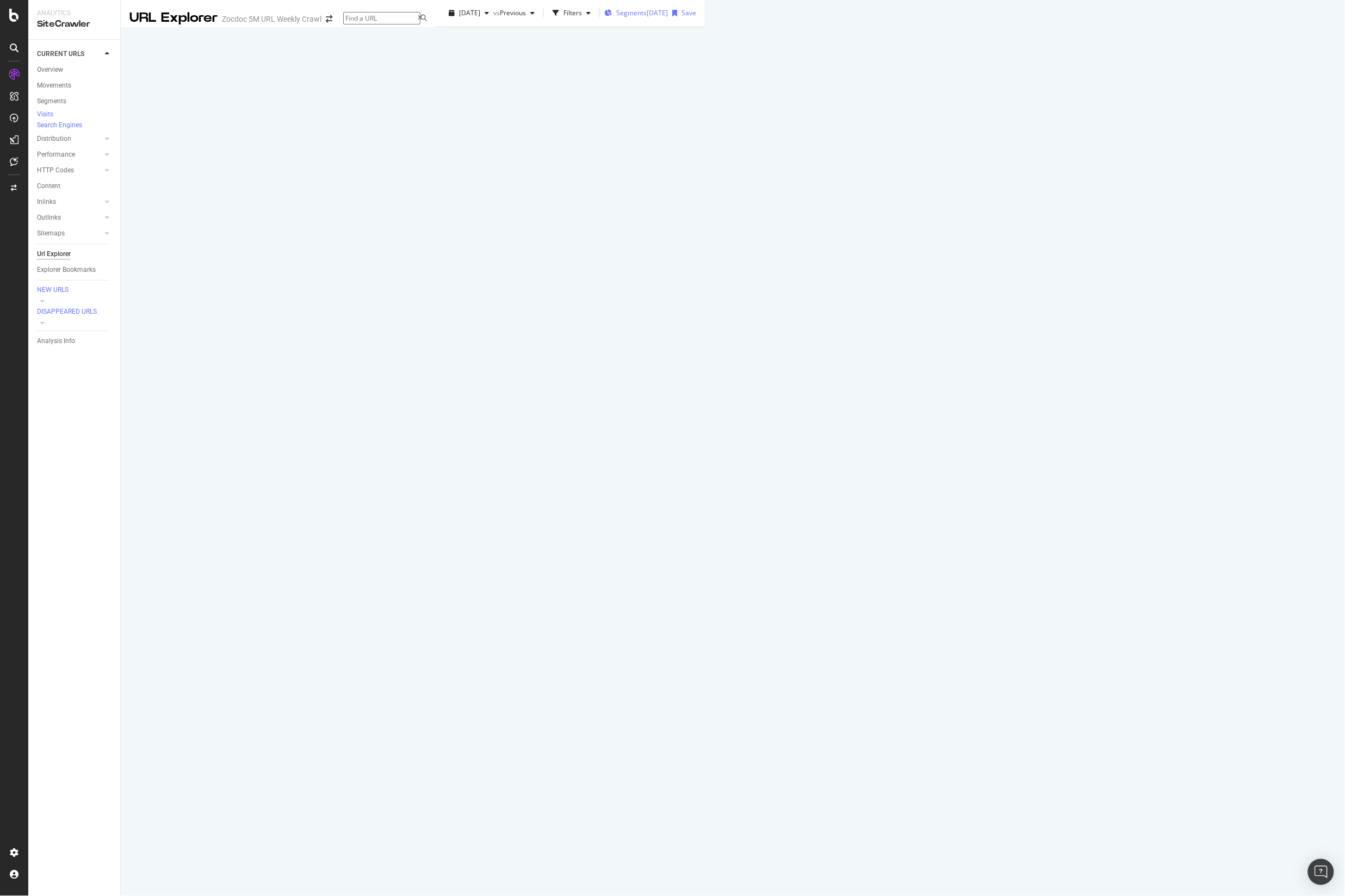
click at [616, 18] on span "Segments" at bounding box center [631, 12] width 31 height 9
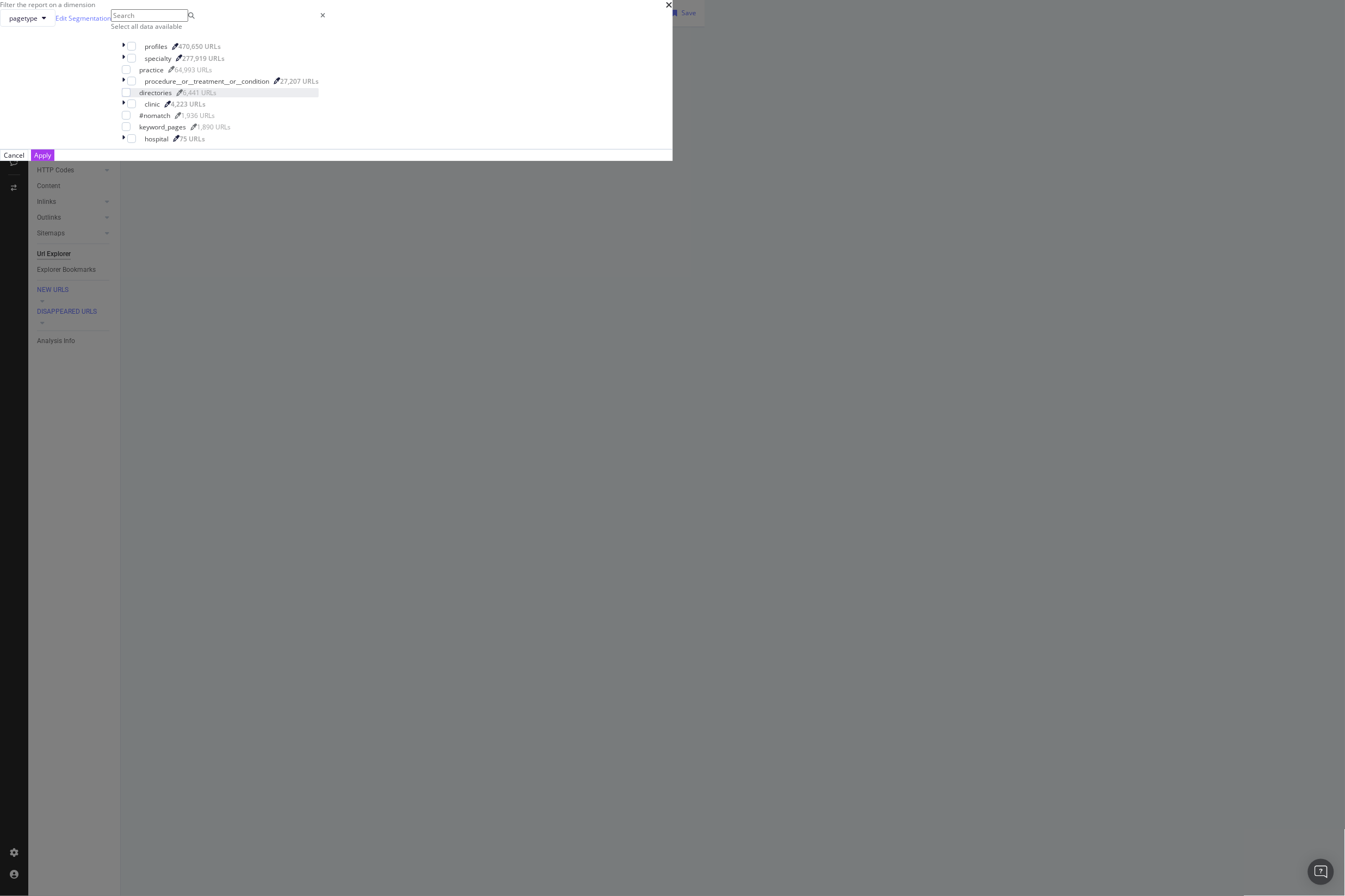
click at [172, 97] on div "directories" at bounding box center [156, 92] width 33 height 9
click at [51, 160] on div "Apply" at bounding box center [42, 155] width 17 height 9
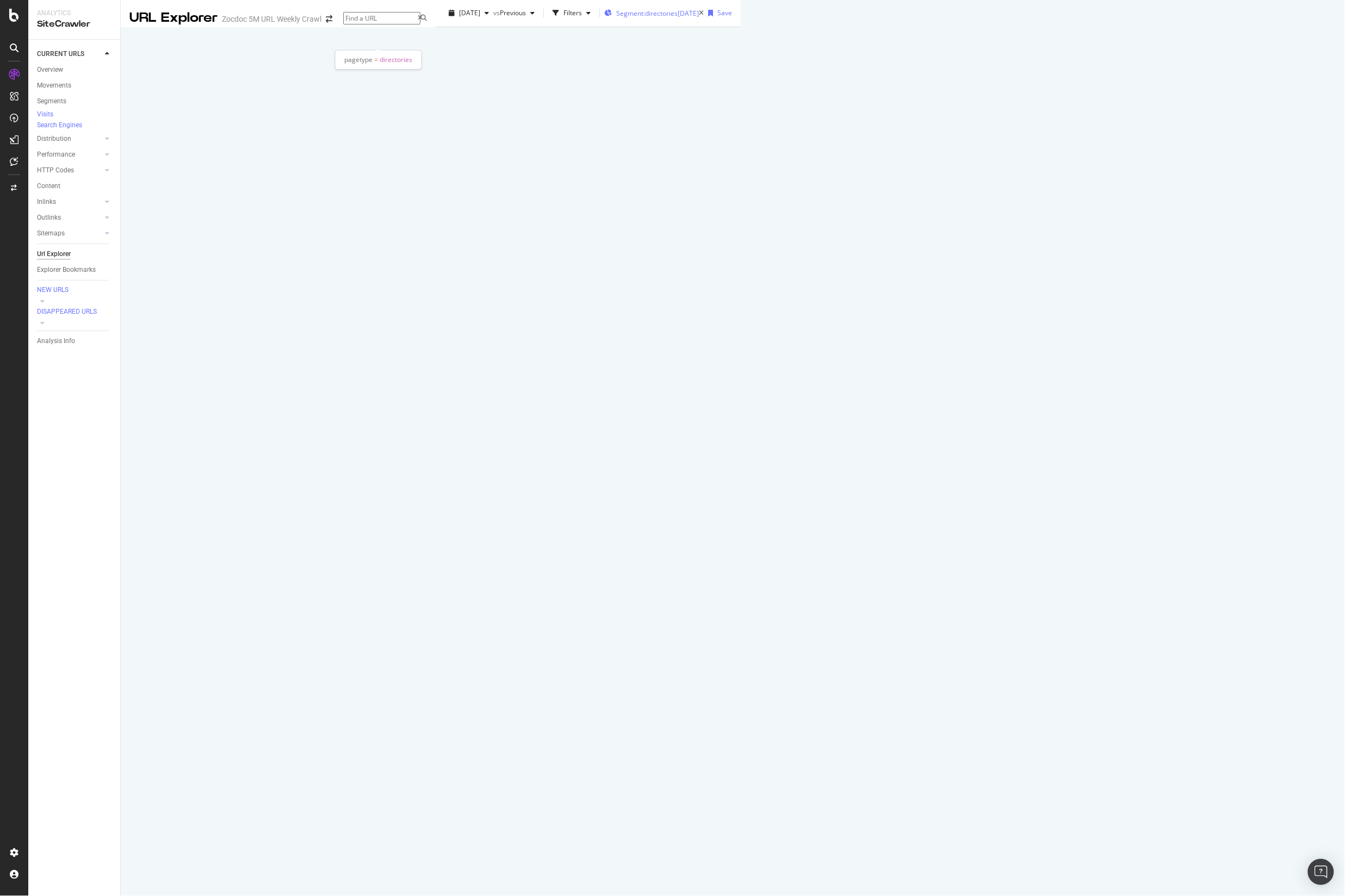
click at [678, 18] on div "[DATE]" at bounding box center [688, 13] width 21 height 9
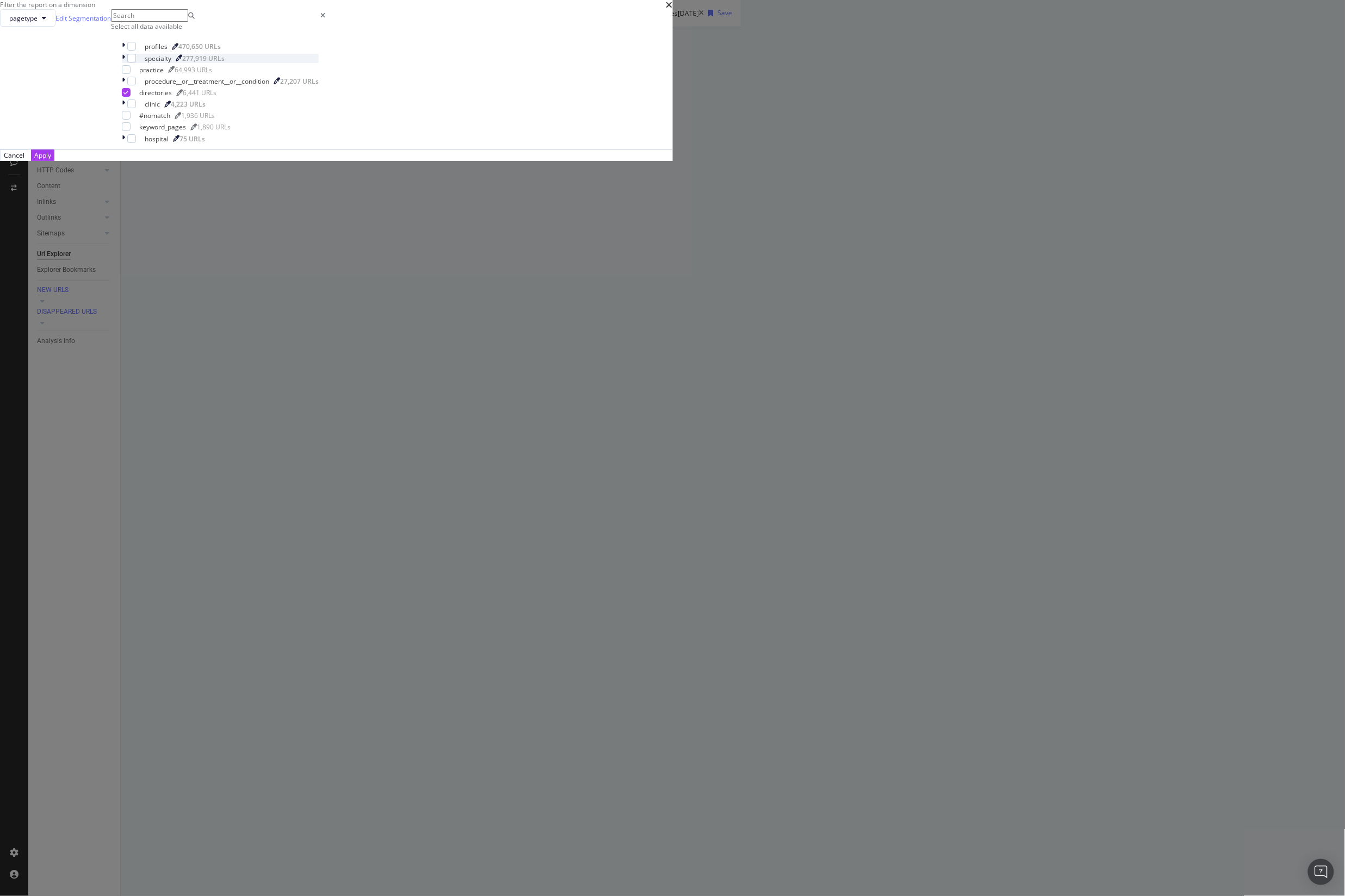
click at [318, 63] on div "specialty 277,919 URLs" at bounding box center [220, 58] width 197 height 9
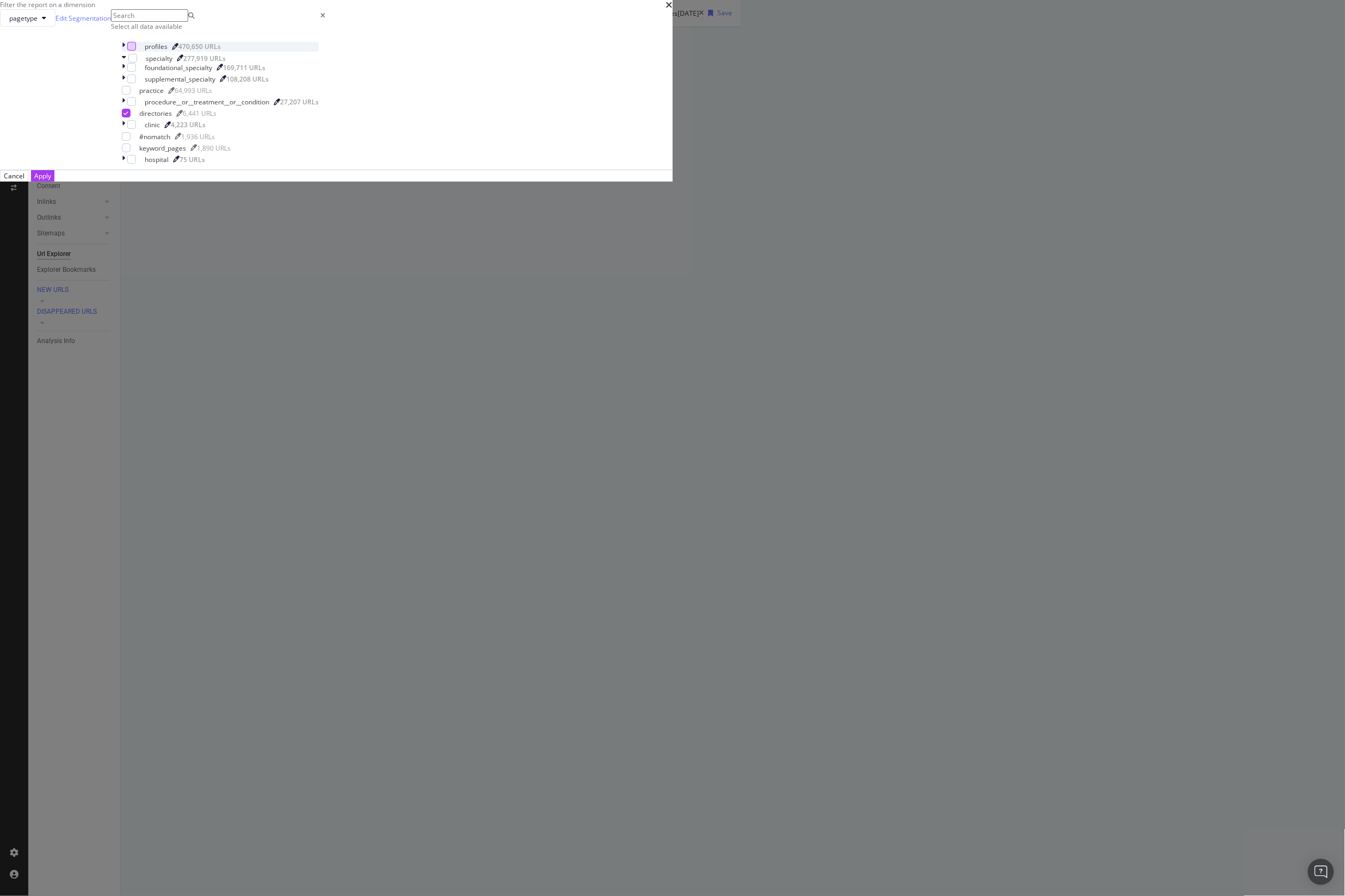
click at [318, 63] on div "specialty 277,919 URLs" at bounding box center [220, 58] width 197 height 9
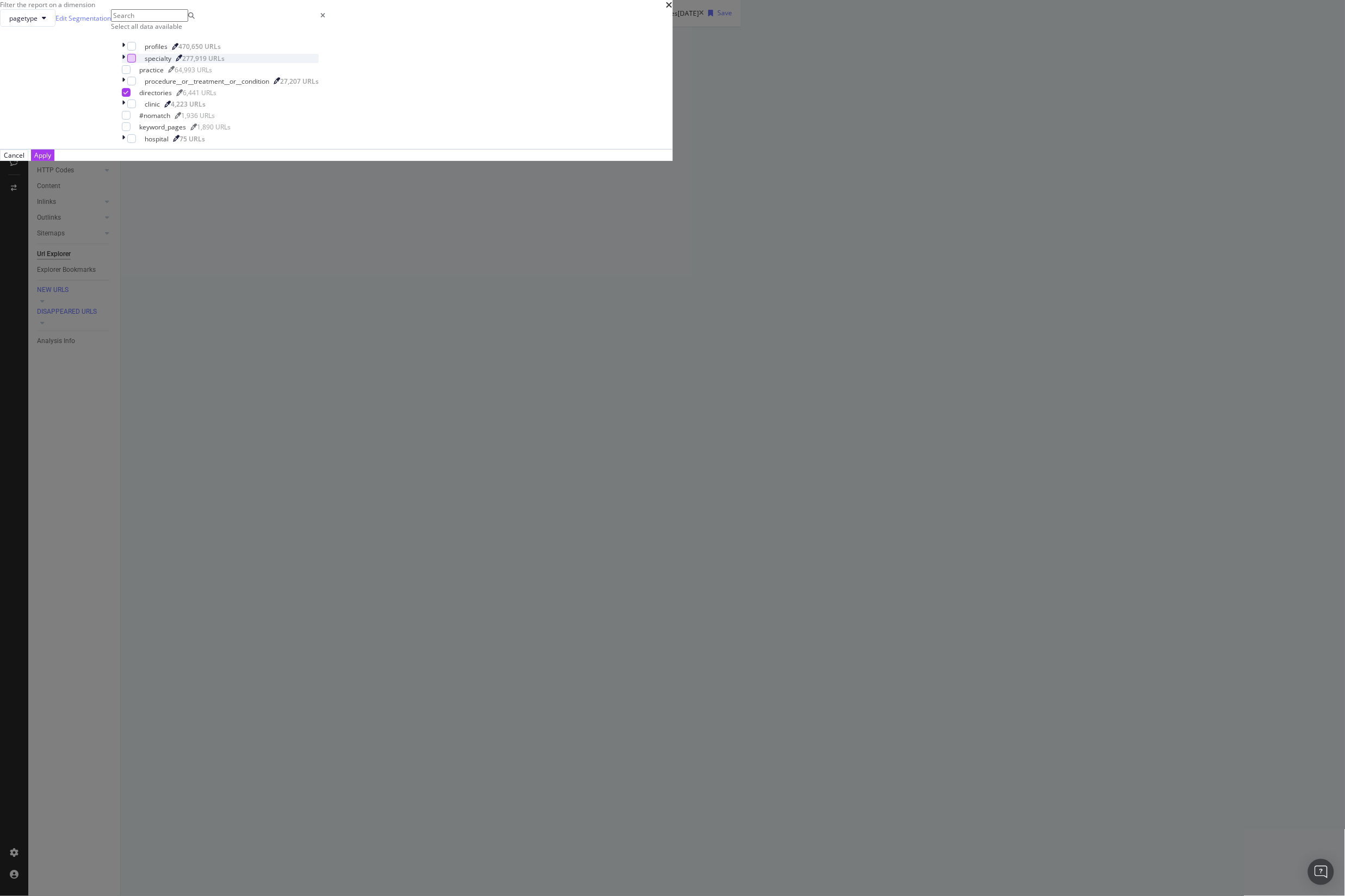
click at [136, 62] on div "modal" at bounding box center [131, 58] width 8 height 8
click at [54, 161] on button "Apply" at bounding box center [42, 155] width 23 height 11
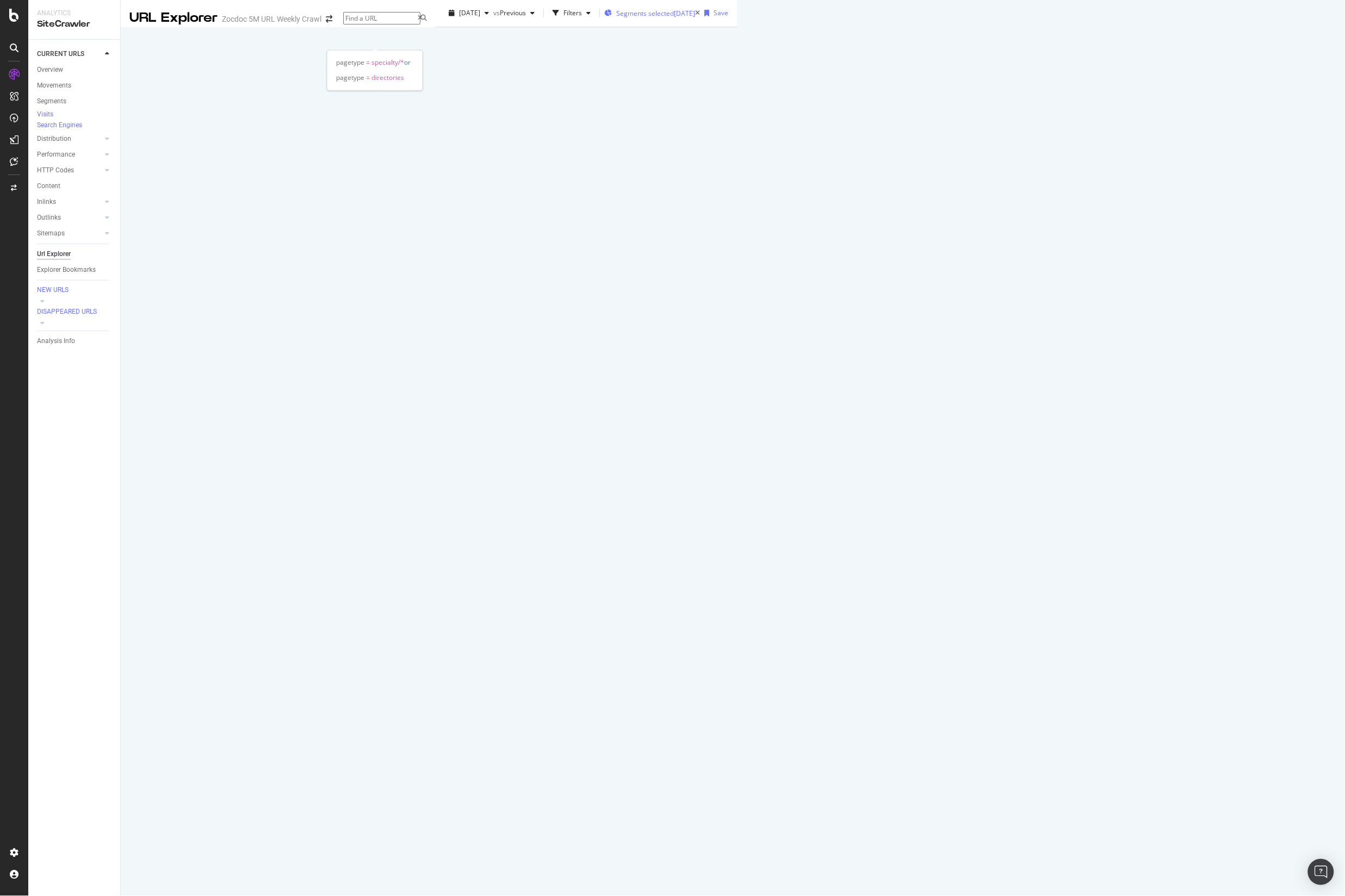
click at [616, 18] on span "Segments selected" at bounding box center [645, 13] width 58 height 9
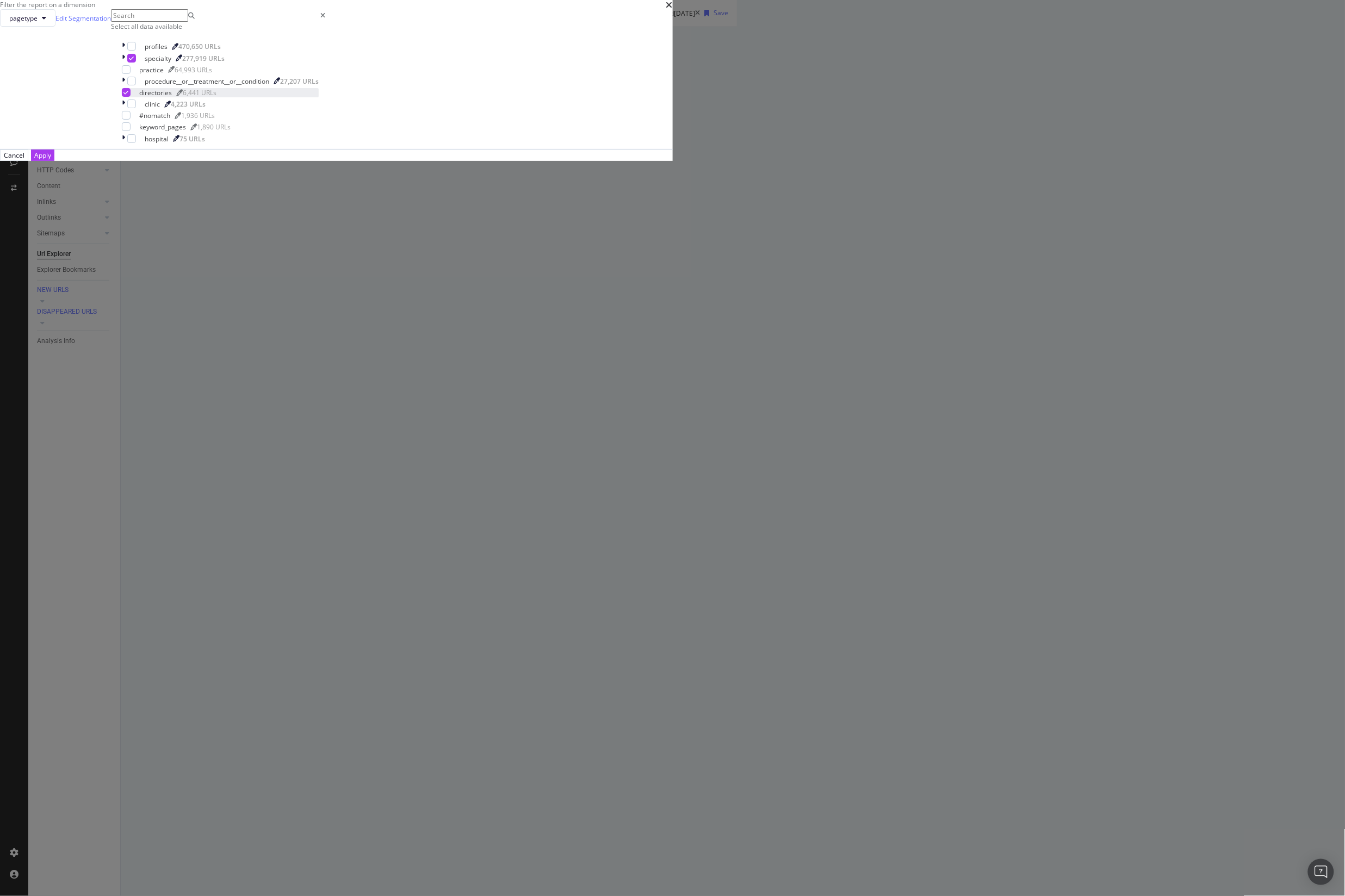
click at [130, 97] on div "modal" at bounding box center [126, 92] width 8 height 8
click at [51, 160] on div "Apply" at bounding box center [42, 155] width 17 height 9
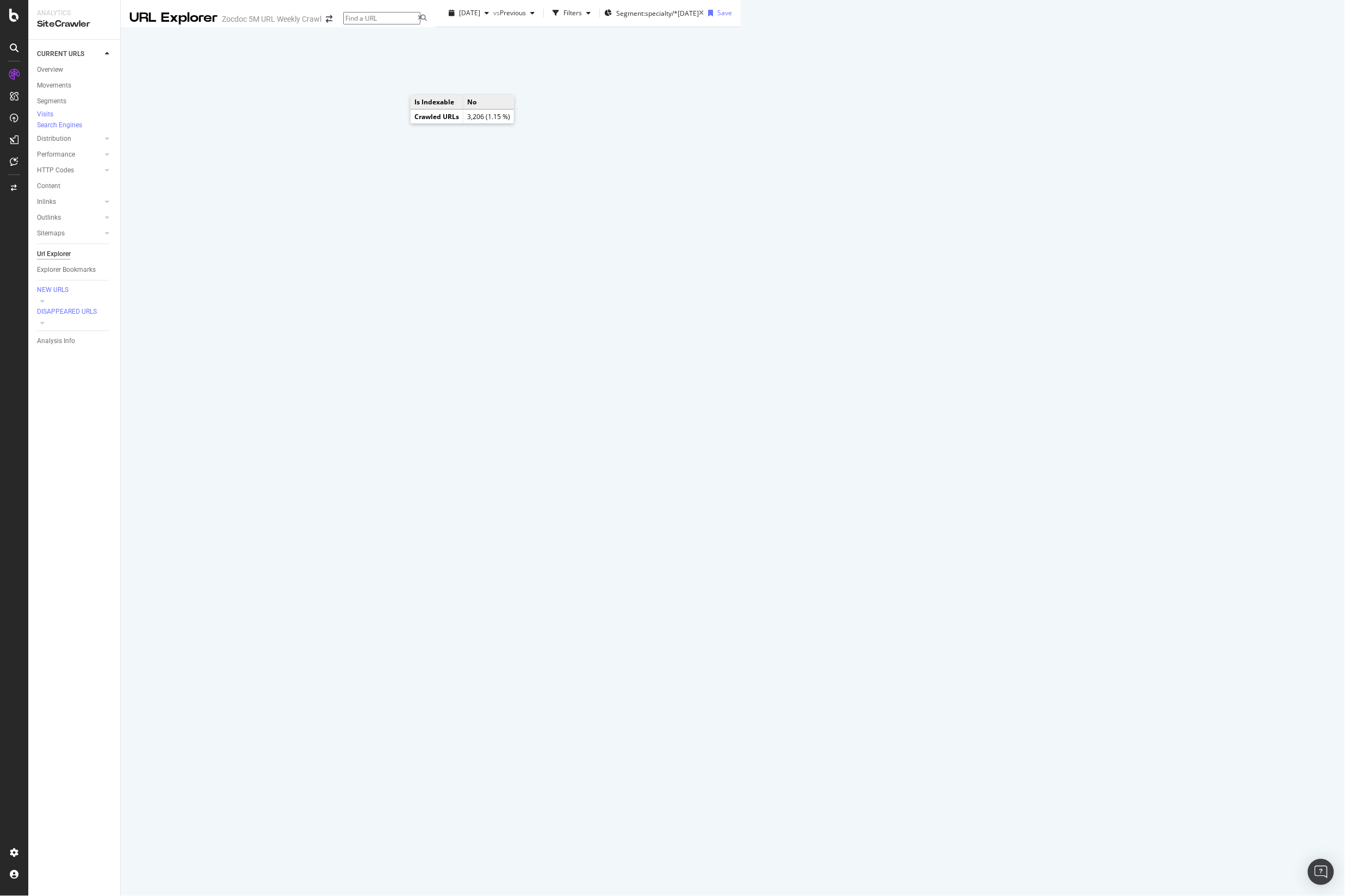
click at [828, 83] on icon "A chart." at bounding box center [829, 64] width 3 height 37
